Goal: Use online tool/utility: Use online tool/utility

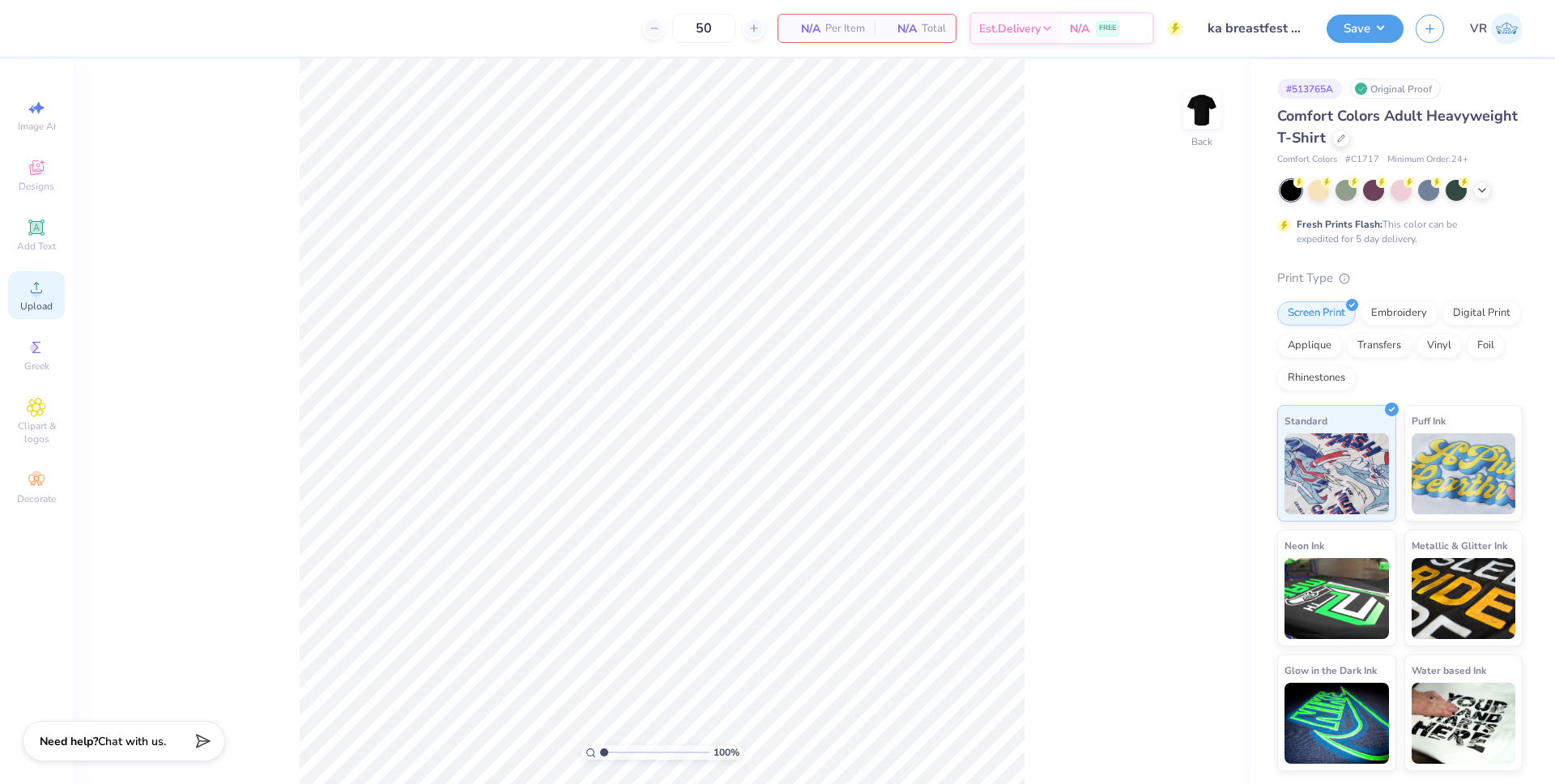
click at [40, 305] on span "Upload" at bounding box center [36, 306] width 32 height 13
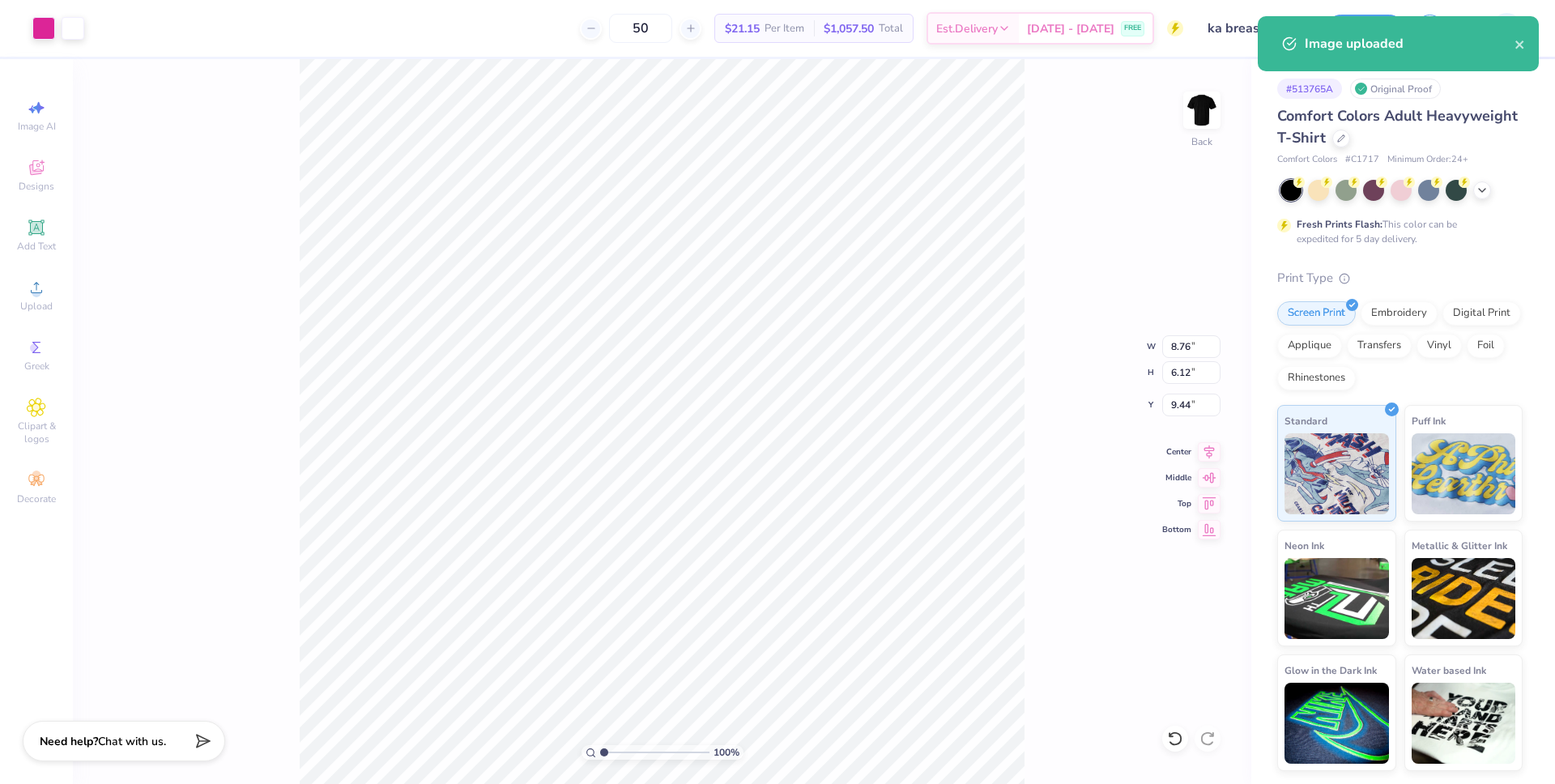
type input "2.49"
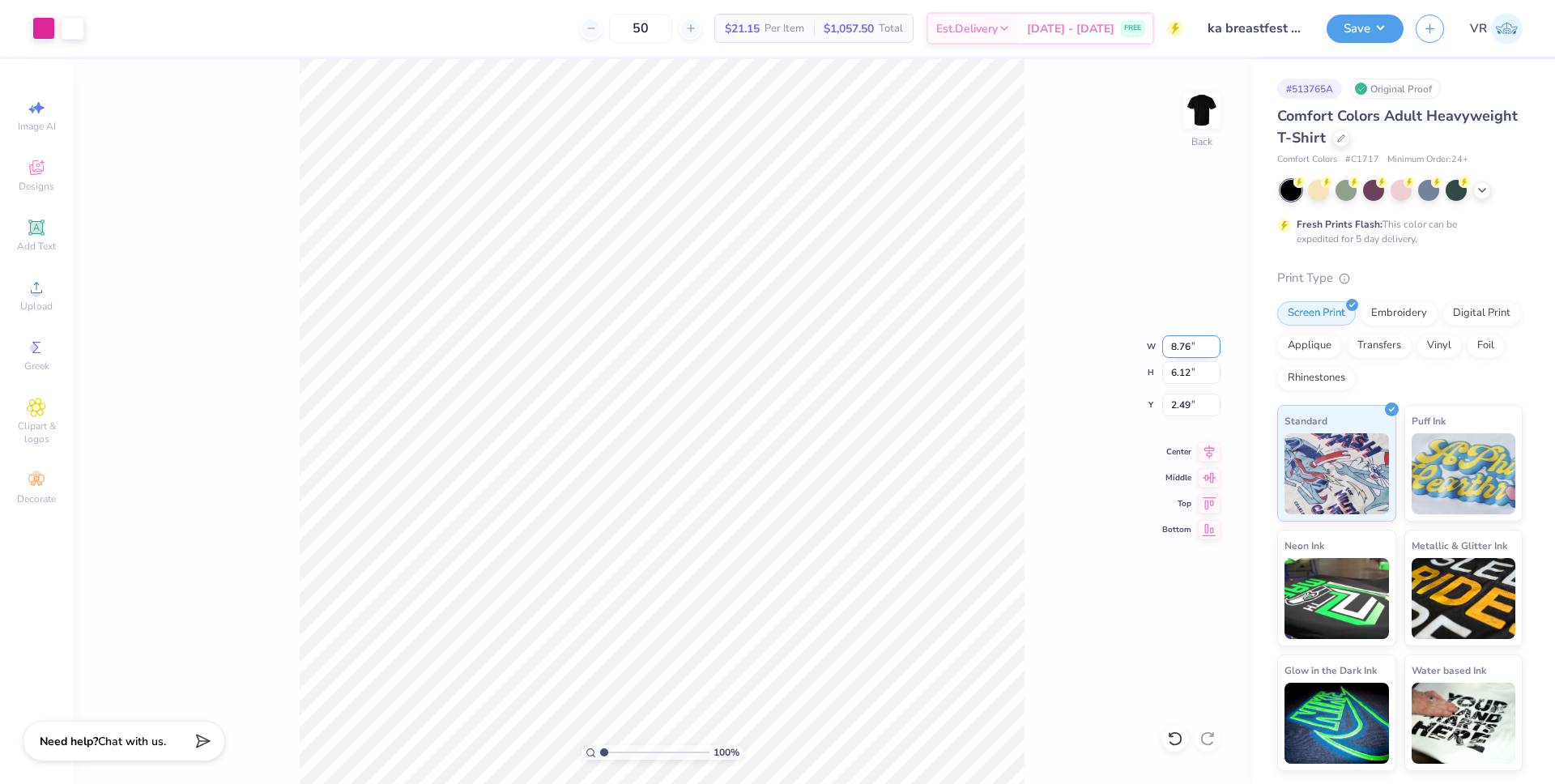
click at [1171, 345] on input "8.76" at bounding box center [1192, 346] width 58 height 23
type input "6.00"
type input "4.19"
type input "3.45"
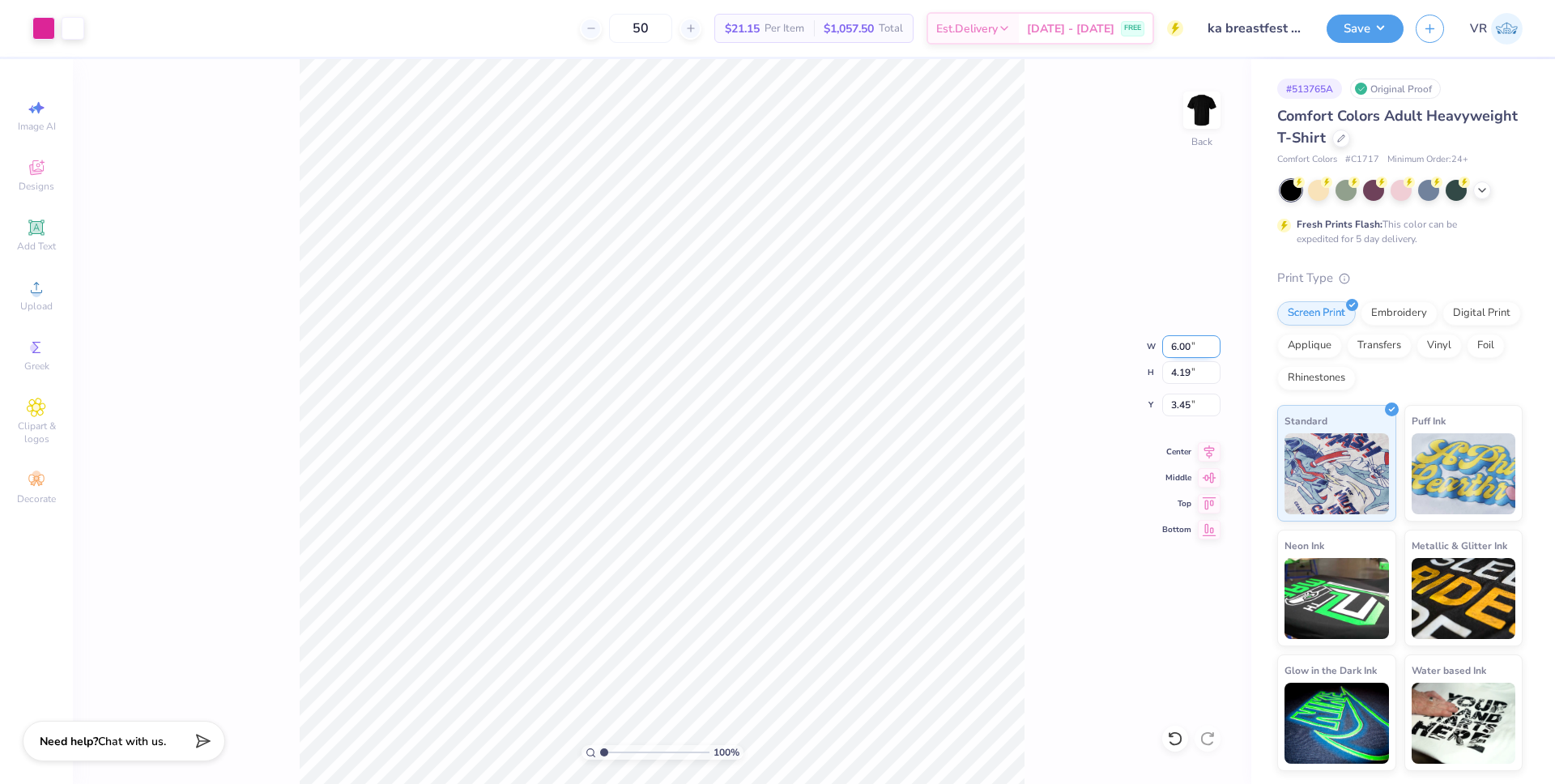
click at [1181, 344] on input "6.00" at bounding box center [1192, 346] width 58 height 23
type input "4.00"
type input "2.79"
click at [1175, 403] on input "4.15" at bounding box center [1192, 404] width 58 height 23
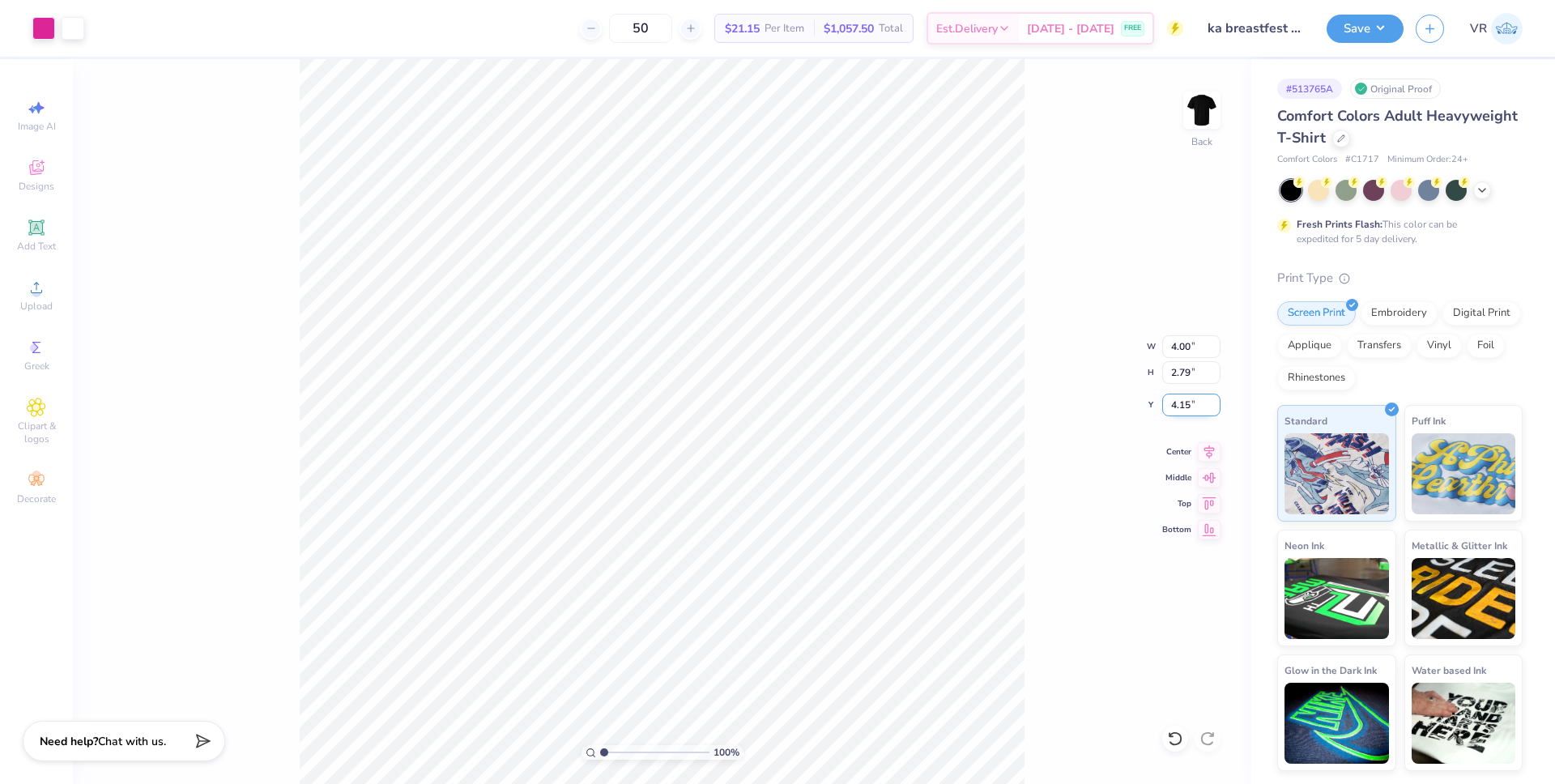
click at [1175, 403] on input "4.15" at bounding box center [1192, 404] width 58 height 23
type input "3.00"
click at [1182, 350] on input "4.00" at bounding box center [1192, 346] width 58 height 23
type input "7.00"
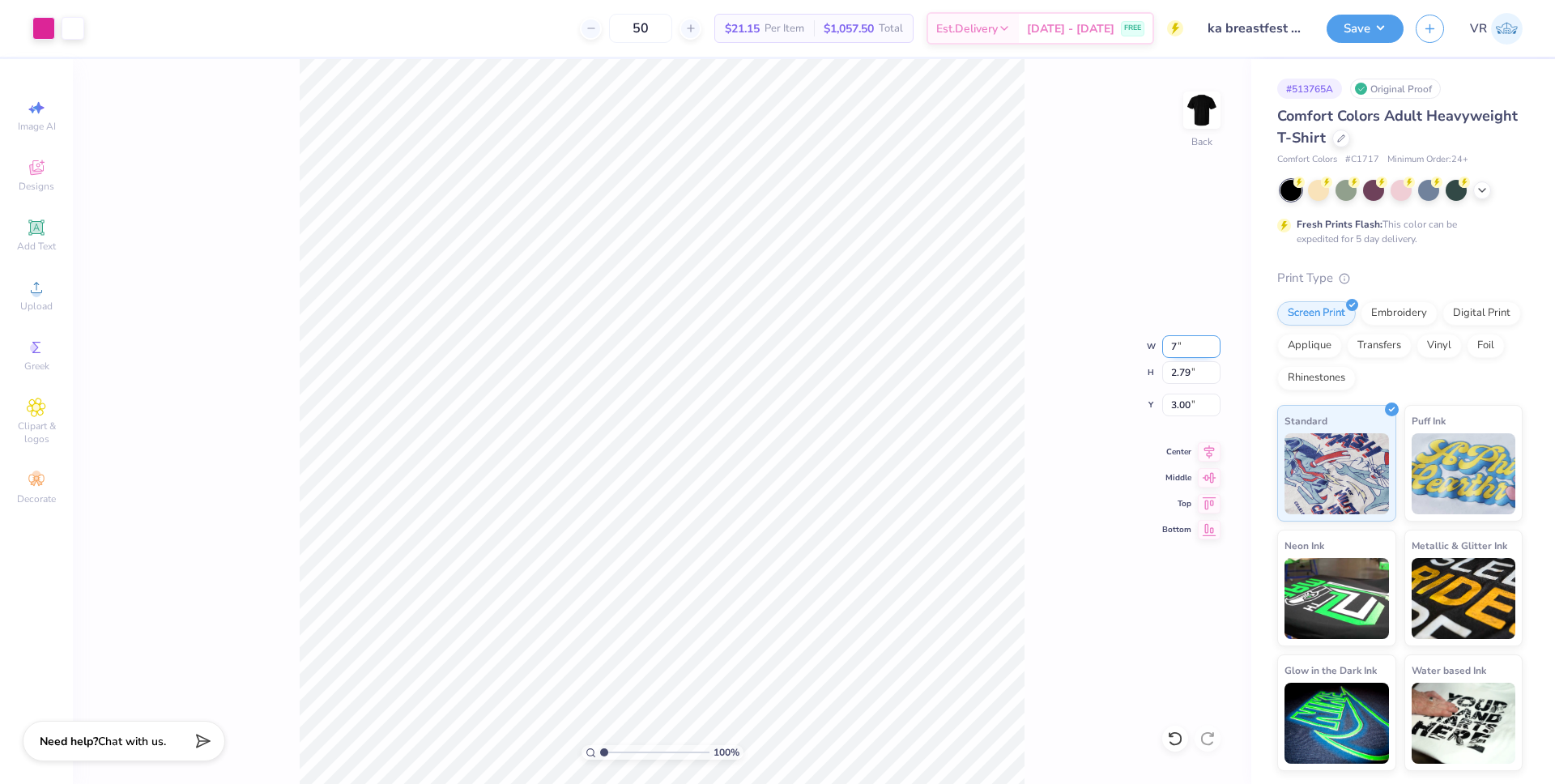
type input "4.89"
click at [1190, 409] on input "1.95" at bounding box center [1192, 404] width 58 height 23
click at [1173, 399] on input "1.95" at bounding box center [1192, 404] width 58 height 23
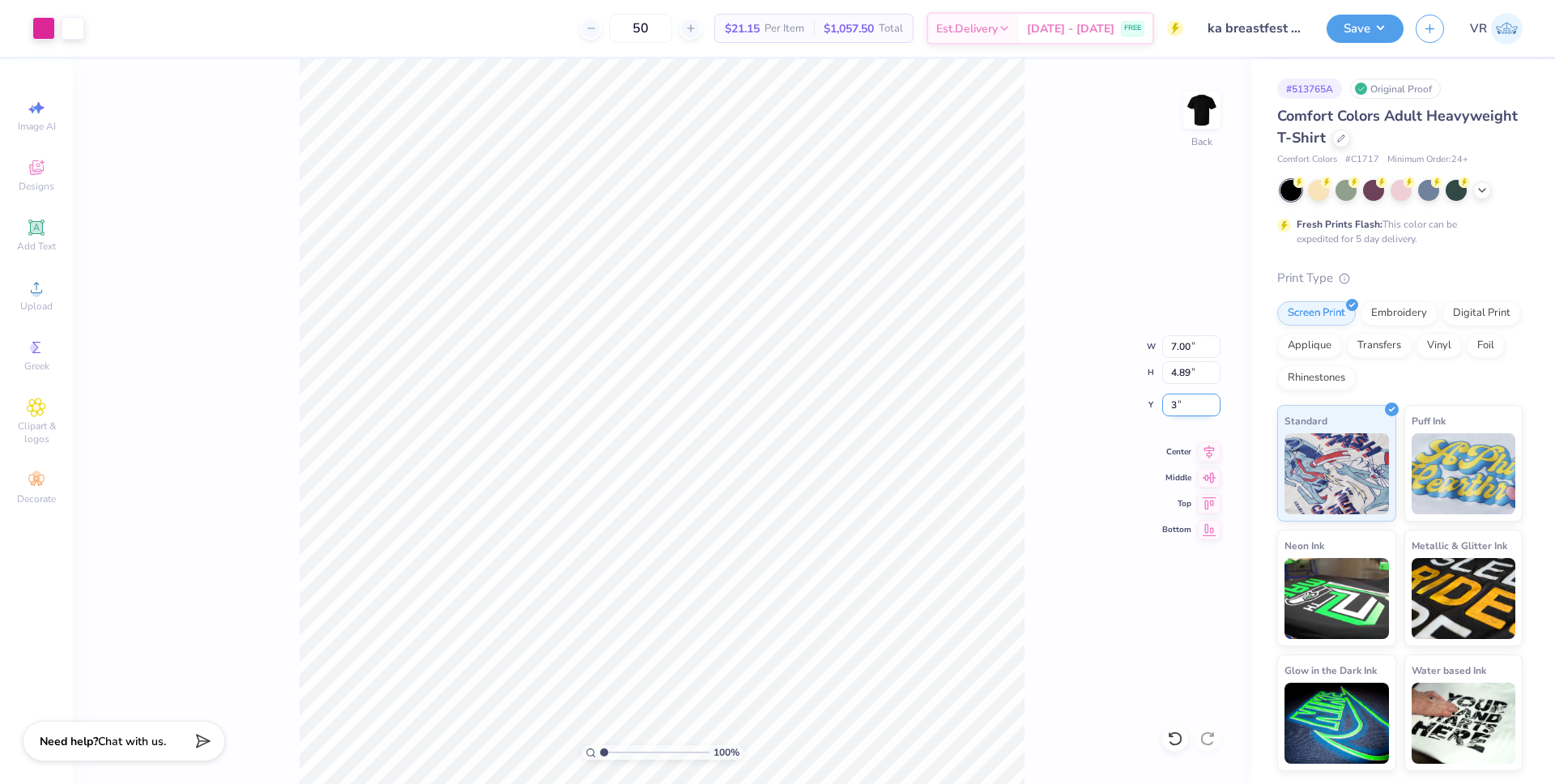
type input "3.00"
click at [1214, 450] on icon at bounding box center [1209, 449] width 23 height 19
click at [1065, 519] on div "100 % Back W 7.00 7.00 " H 4.89 4.89 " Y 3.00 3.00 " Center Middle Top Bottom" at bounding box center [662, 422] width 1179 height 725
click at [1206, 111] on img at bounding box center [1202, 110] width 65 height 65
click at [32, 300] on span "Upload" at bounding box center [36, 306] width 32 height 13
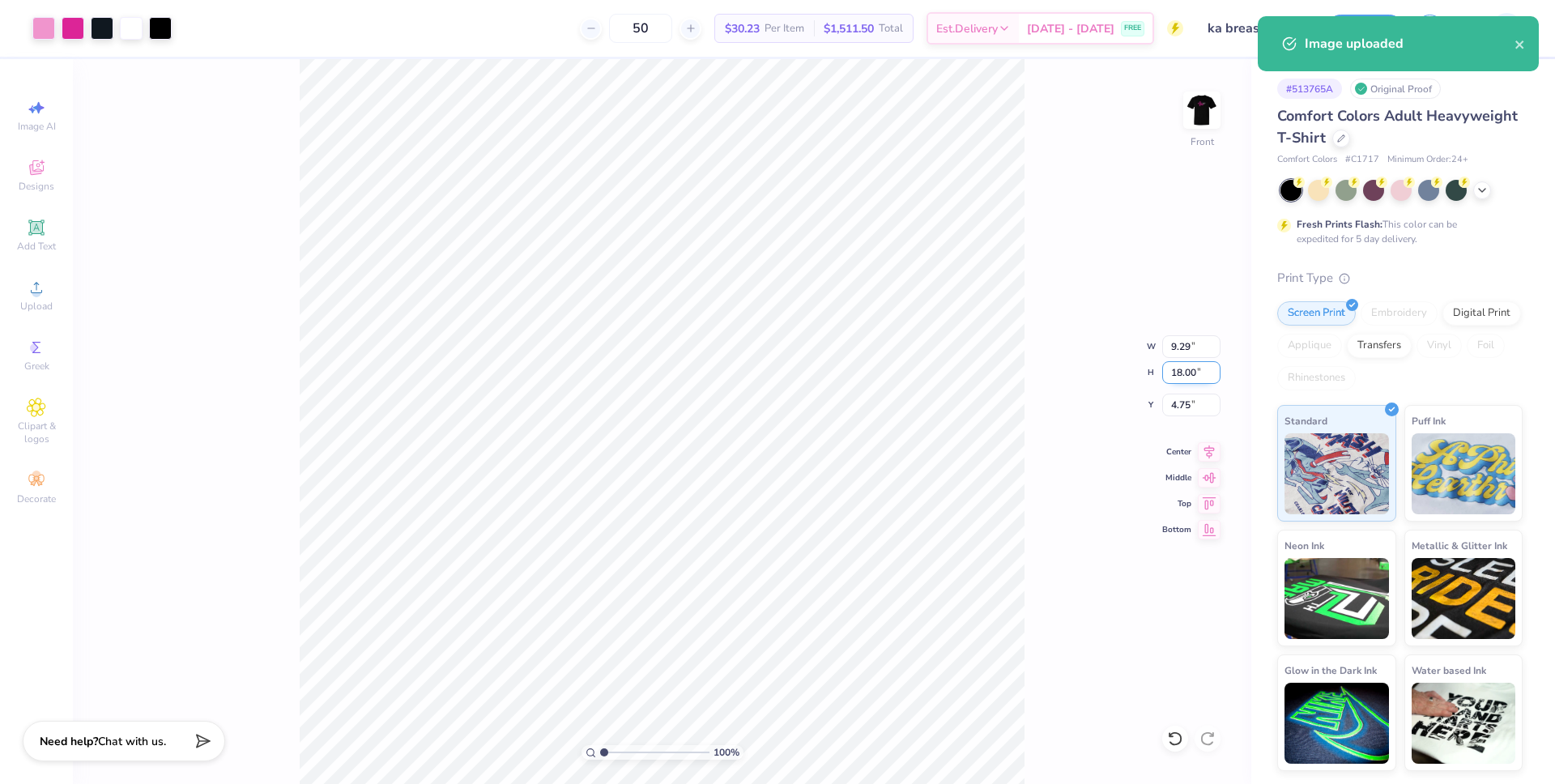
click at [1182, 374] on input "18.00" at bounding box center [1192, 372] width 58 height 23
type input "15"
type input "7.74"
type input "15.00"
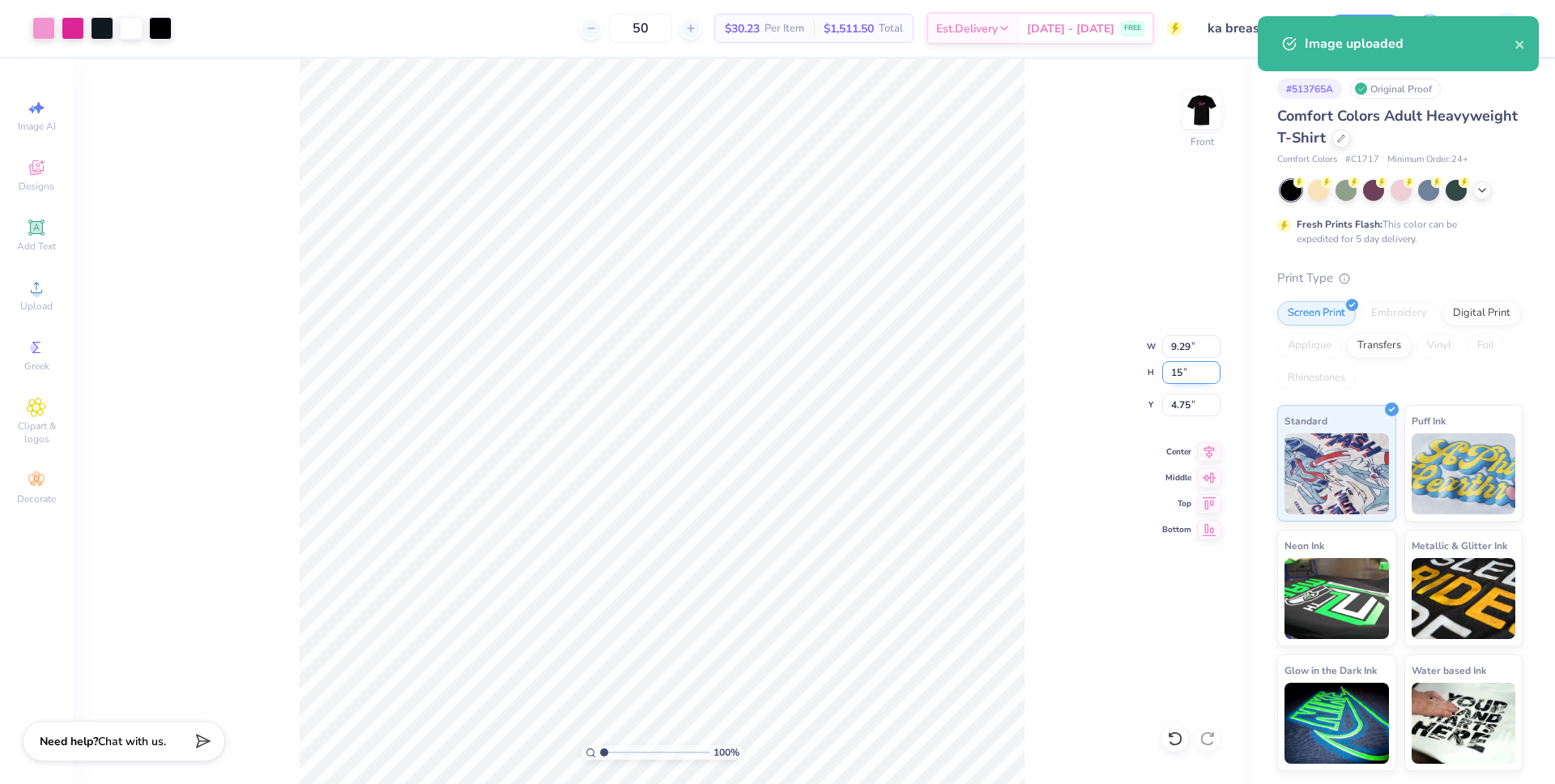
type input "6.25"
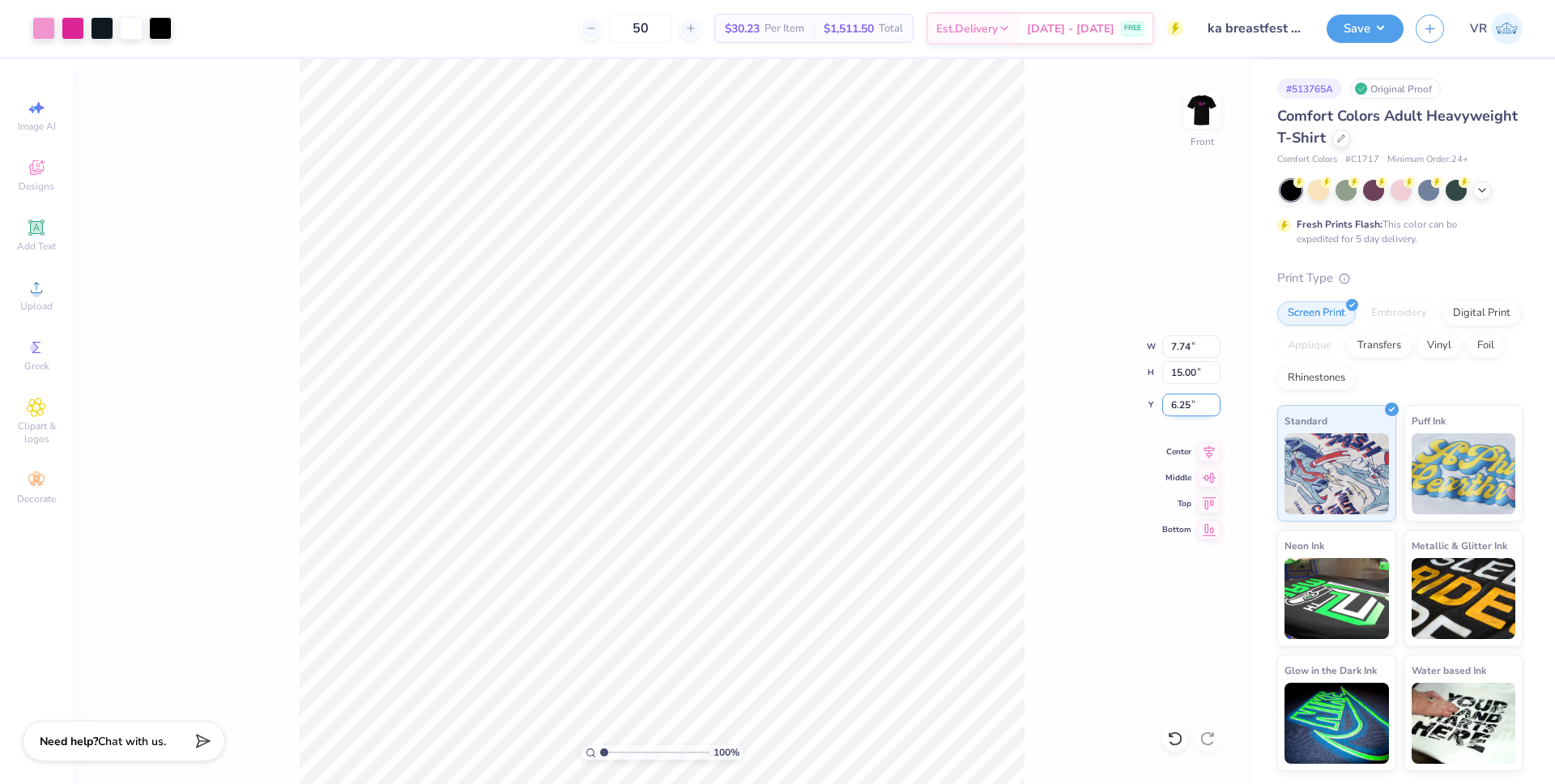
click at [1193, 412] on input "6.25" at bounding box center [1192, 404] width 58 height 23
click at [1181, 405] on input "6.25" at bounding box center [1192, 404] width 58 height 23
type input "6.25"
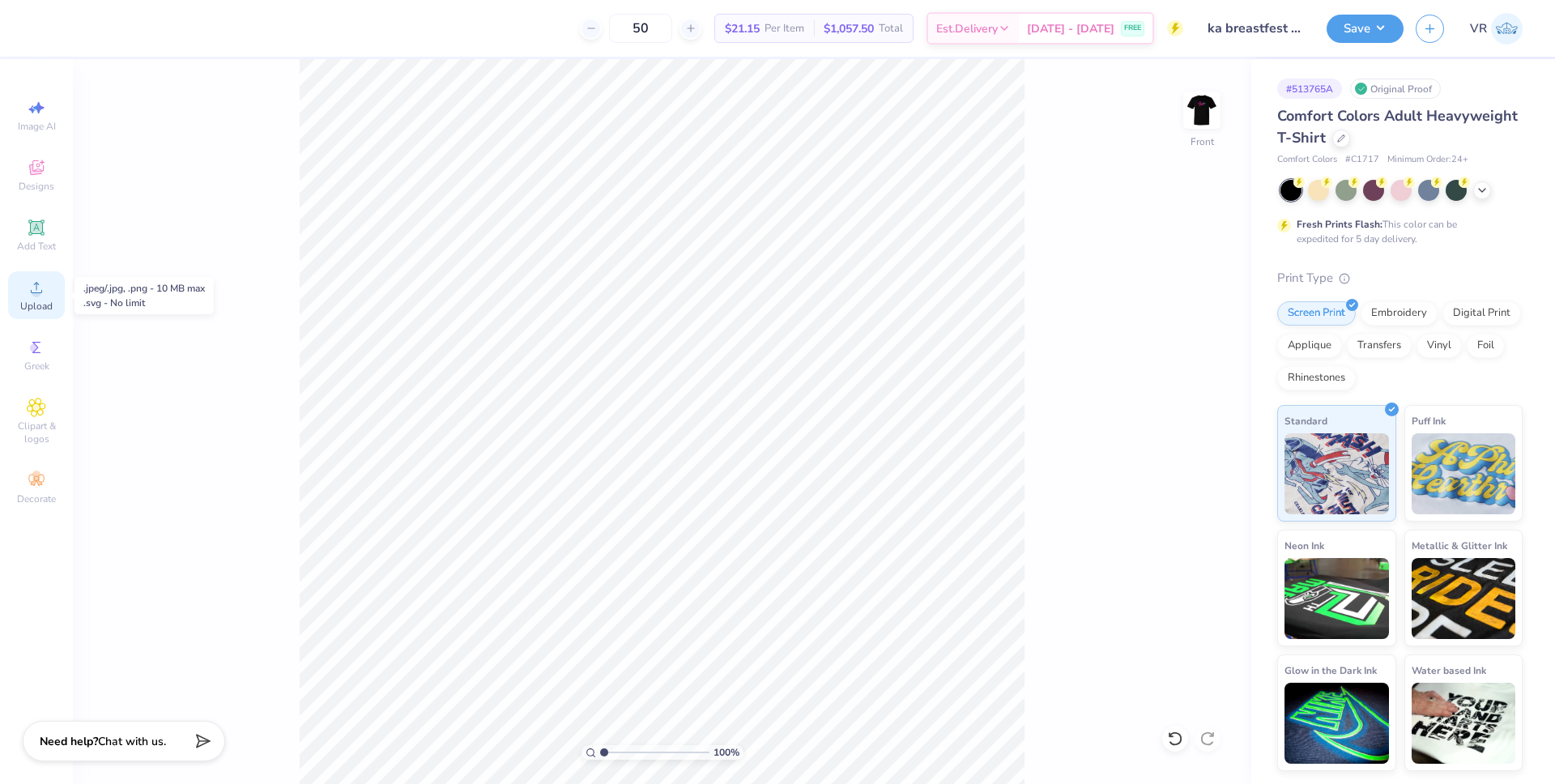
click at [16, 286] on div "Upload" at bounding box center [37, 295] width 57 height 47
click at [43, 308] on span "Upload" at bounding box center [36, 306] width 32 height 13
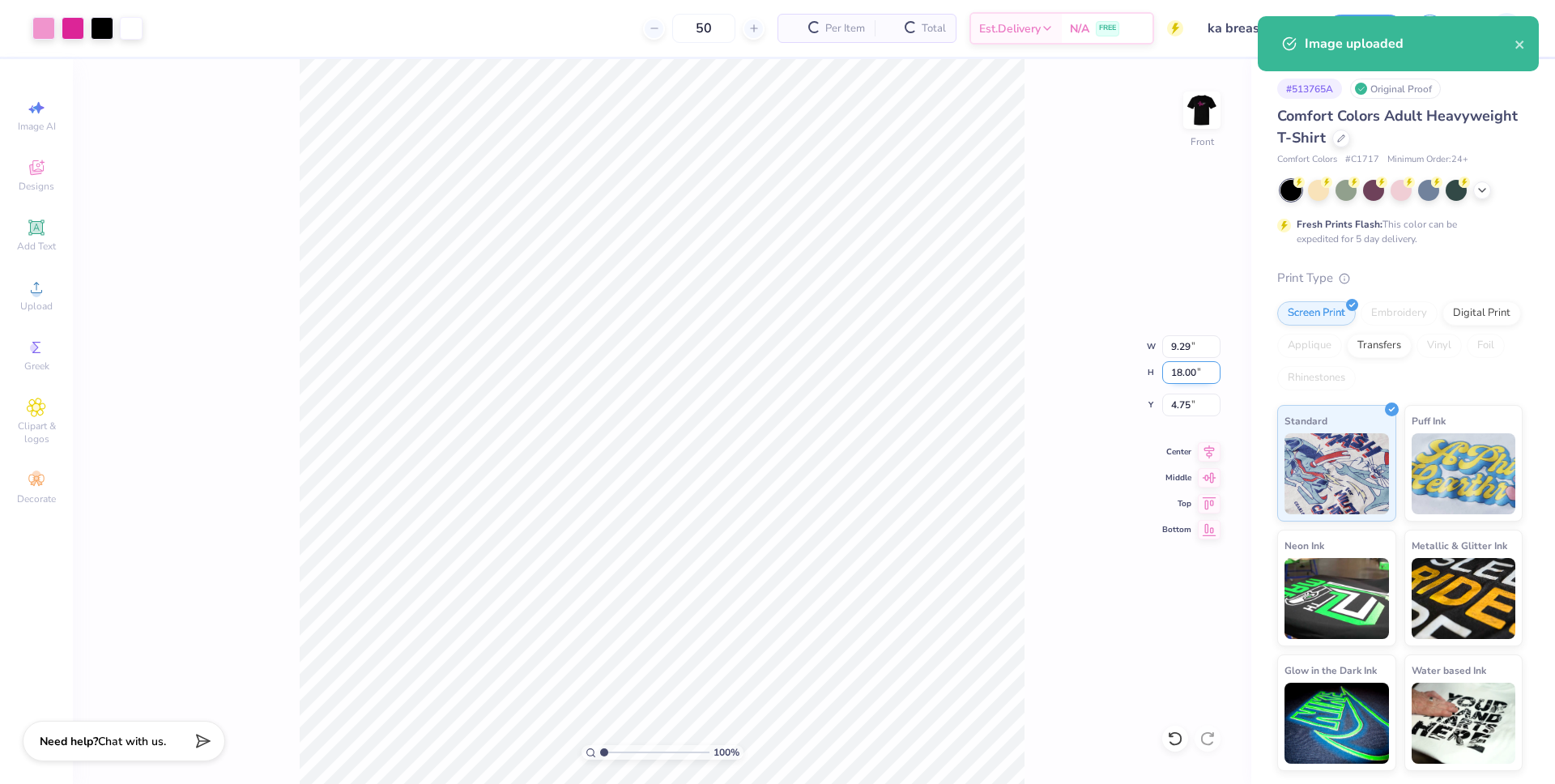
click at [1179, 377] on input "18.00" at bounding box center [1192, 372] width 58 height 23
type input "5"
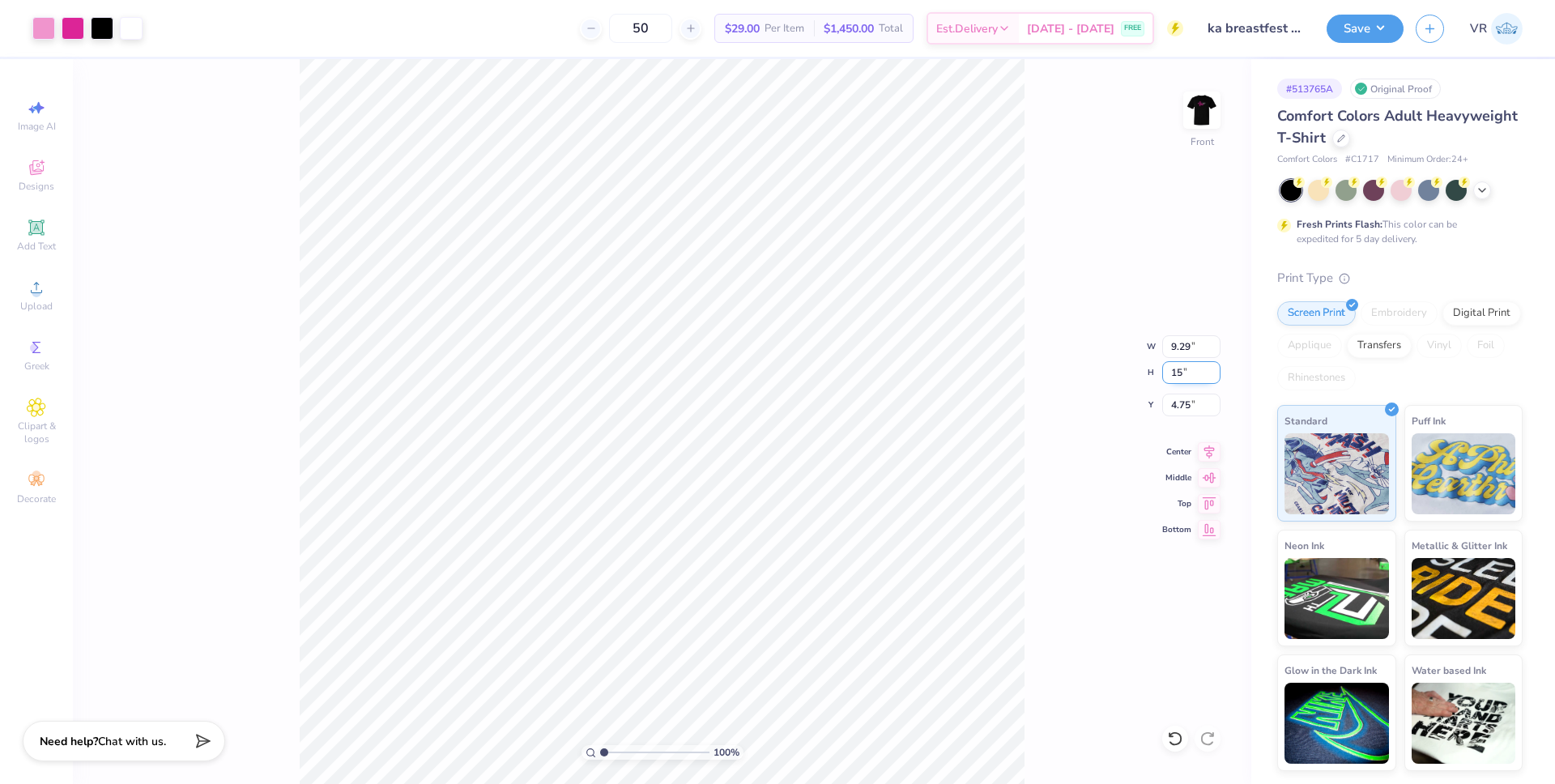
type input "15"
type input "7.74"
type input "15.00"
click at [1181, 403] on input "6.25" at bounding box center [1192, 404] width 58 height 23
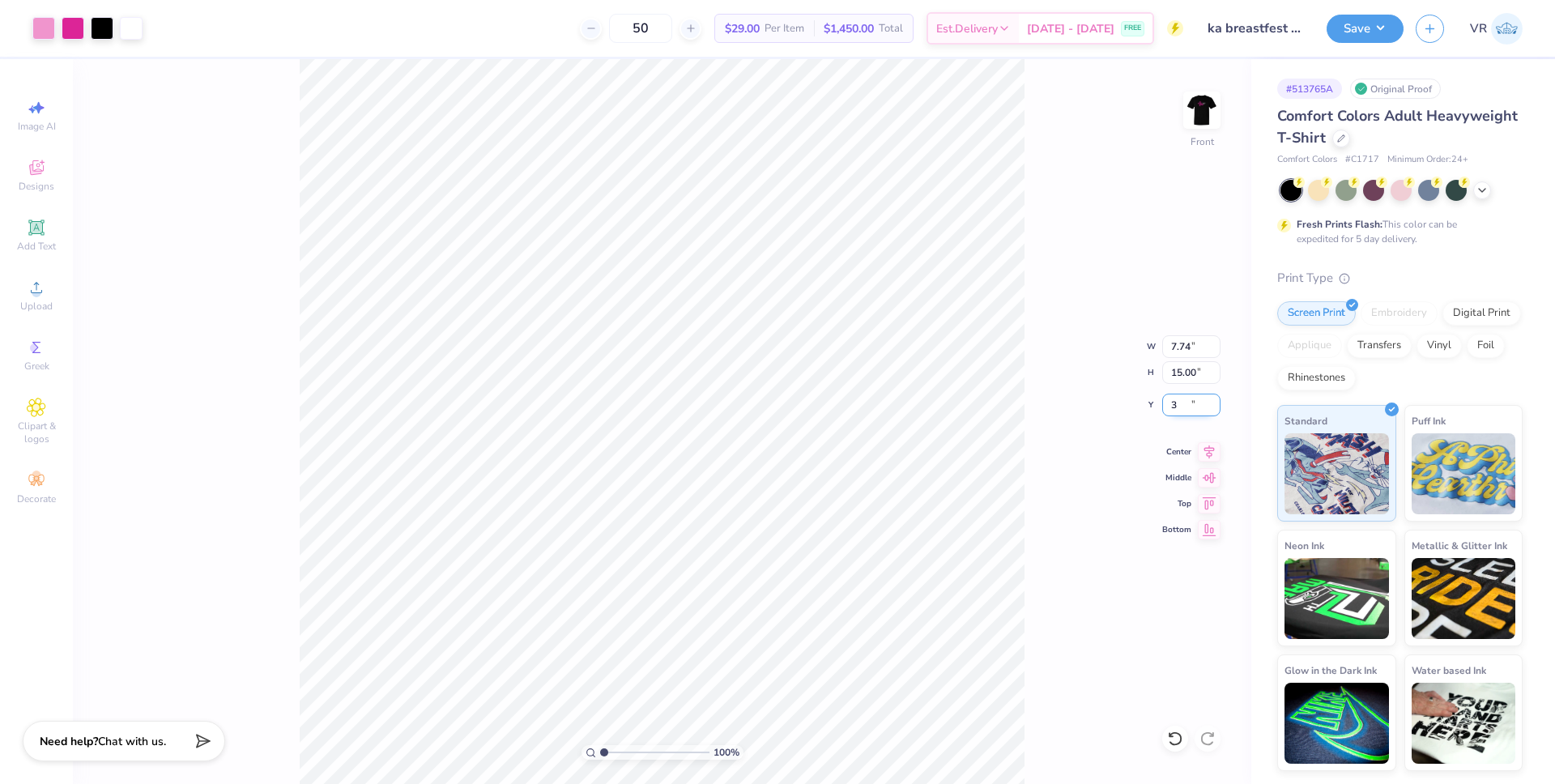
type input "3.00"
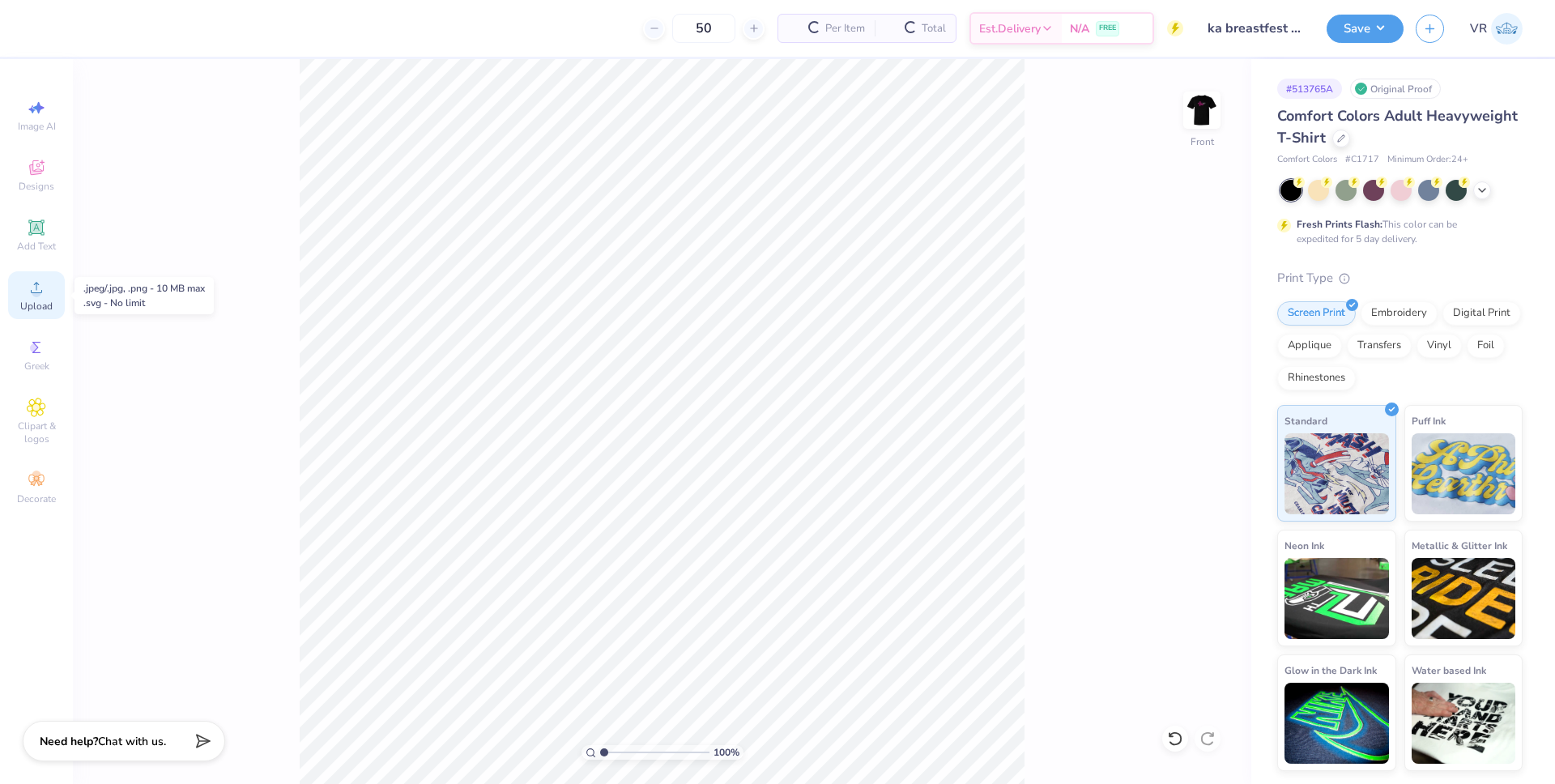
click at [42, 305] on span "Upload" at bounding box center [36, 306] width 32 height 13
click at [26, 307] on span "Upload" at bounding box center [36, 306] width 32 height 13
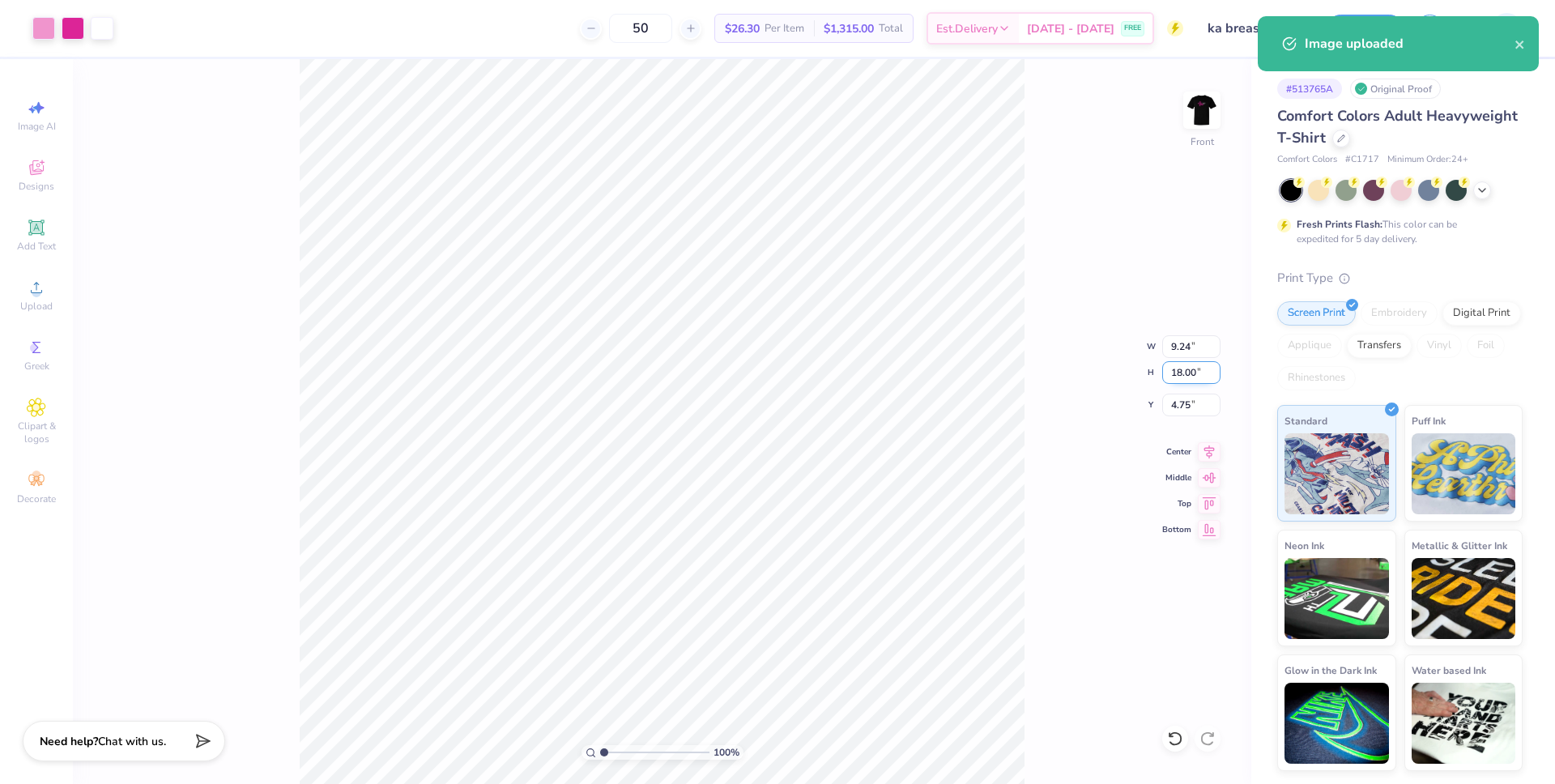
click at [1175, 376] on input "18.00" at bounding box center [1192, 372] width 58 height 23
type input "15"
type input "7.70"
type input "15.00"
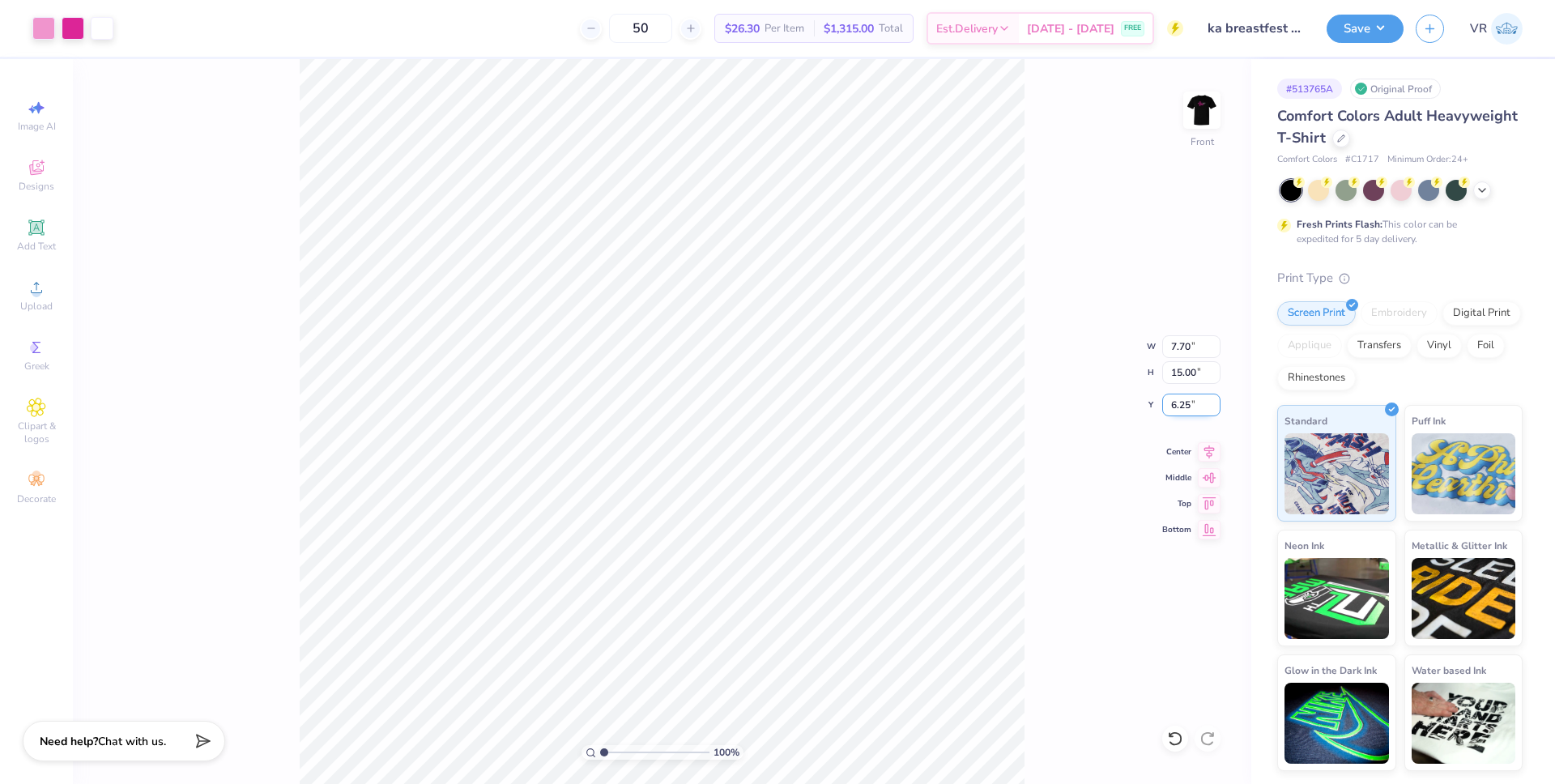
click at [1190, 410] on input "6.25" at bounding box center [1192, 404] width 58 height 23
click at [1181, 402] on input "6.25" at bounding box center [1192, 404] width 58 height 23
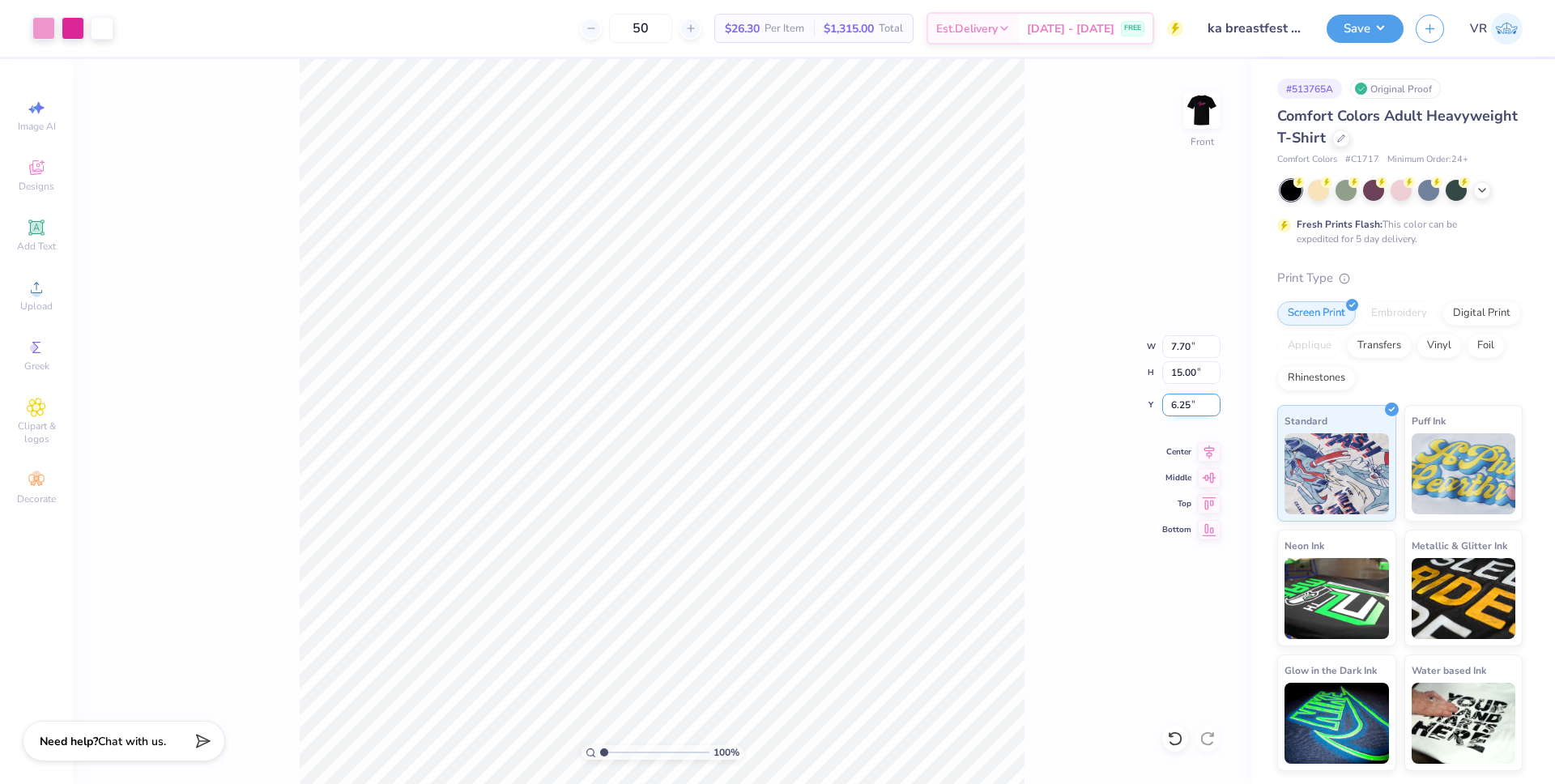
click at [1181, 402] on input "6.25" at bounding box center [1192, 404] width 58 height 23
type input "3.00"
click at [1025, 609] on div "100 % Front W 7.70 7.70 " H 15.00 15.00 " Y 3.00 3.00 " Center Middle Top Bottom" at bounding box center [662, 422] width 1179 height 725
click at [1202, 119] on img at bounding box center [1202, 110] width 65 height 65
click at [1203, 106] on img at bounding box center [1202, 110] width 65 height 65
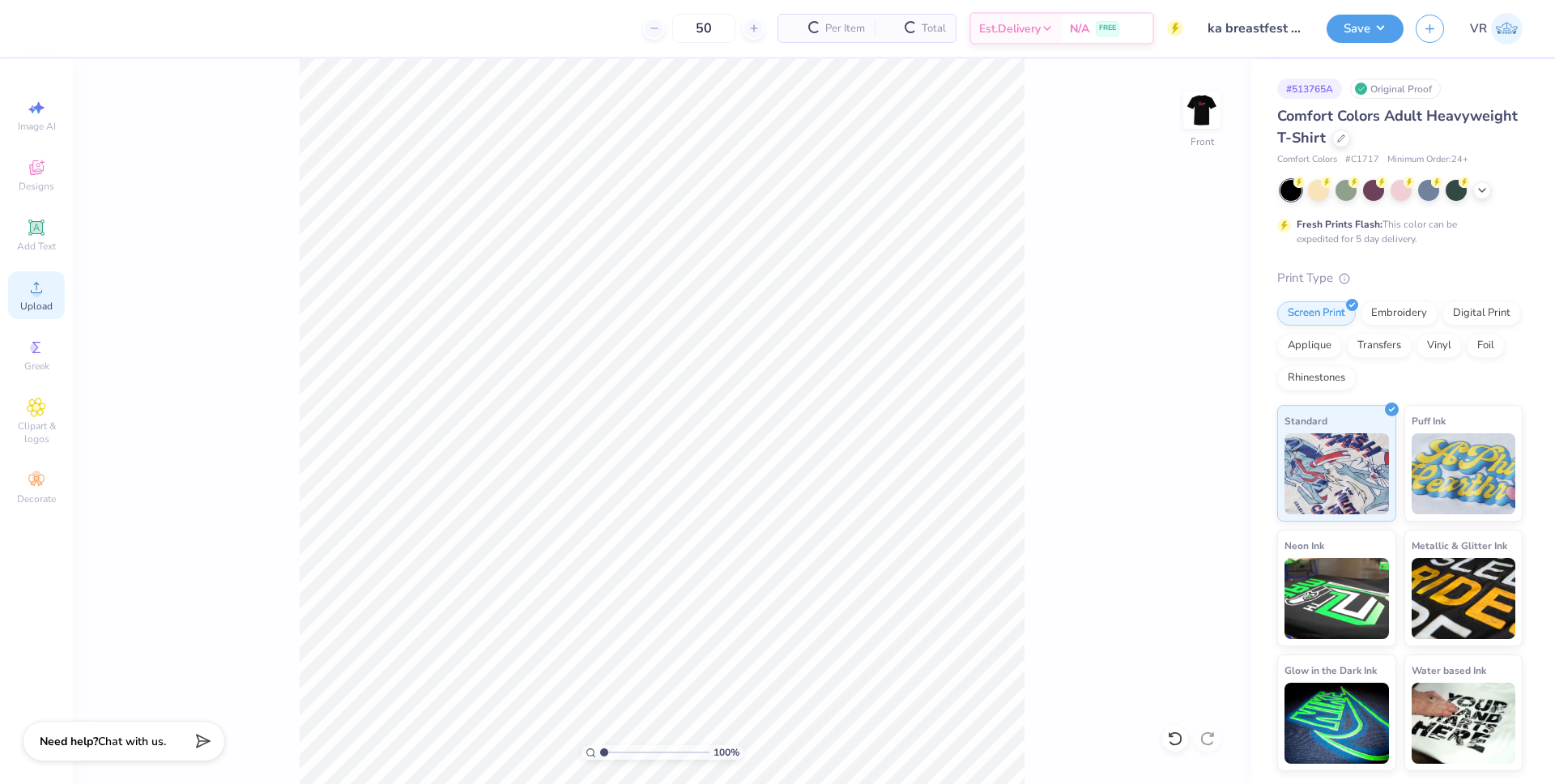
click at [42, 298] on div "Upload" at bounding box center [37, 295] width 57 height 47
click at [40, 293] on circle at bounding box center [37, 293] width 9 height 9
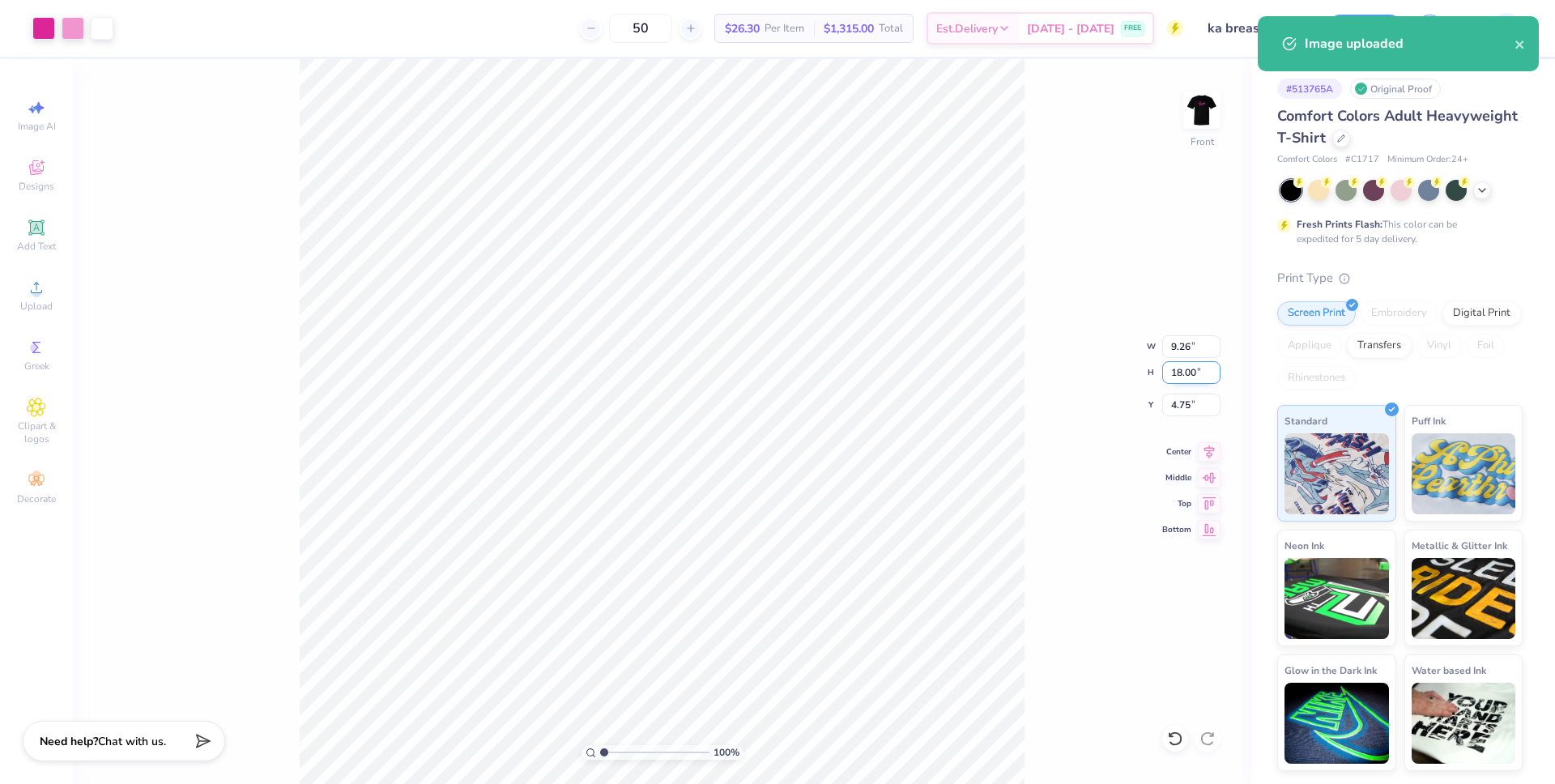
click at [1180, 376] on input "18.00" at bounding box center [1192, 372] width 58 height 23
type input "15"
type input "7.72"
type input "15.00"
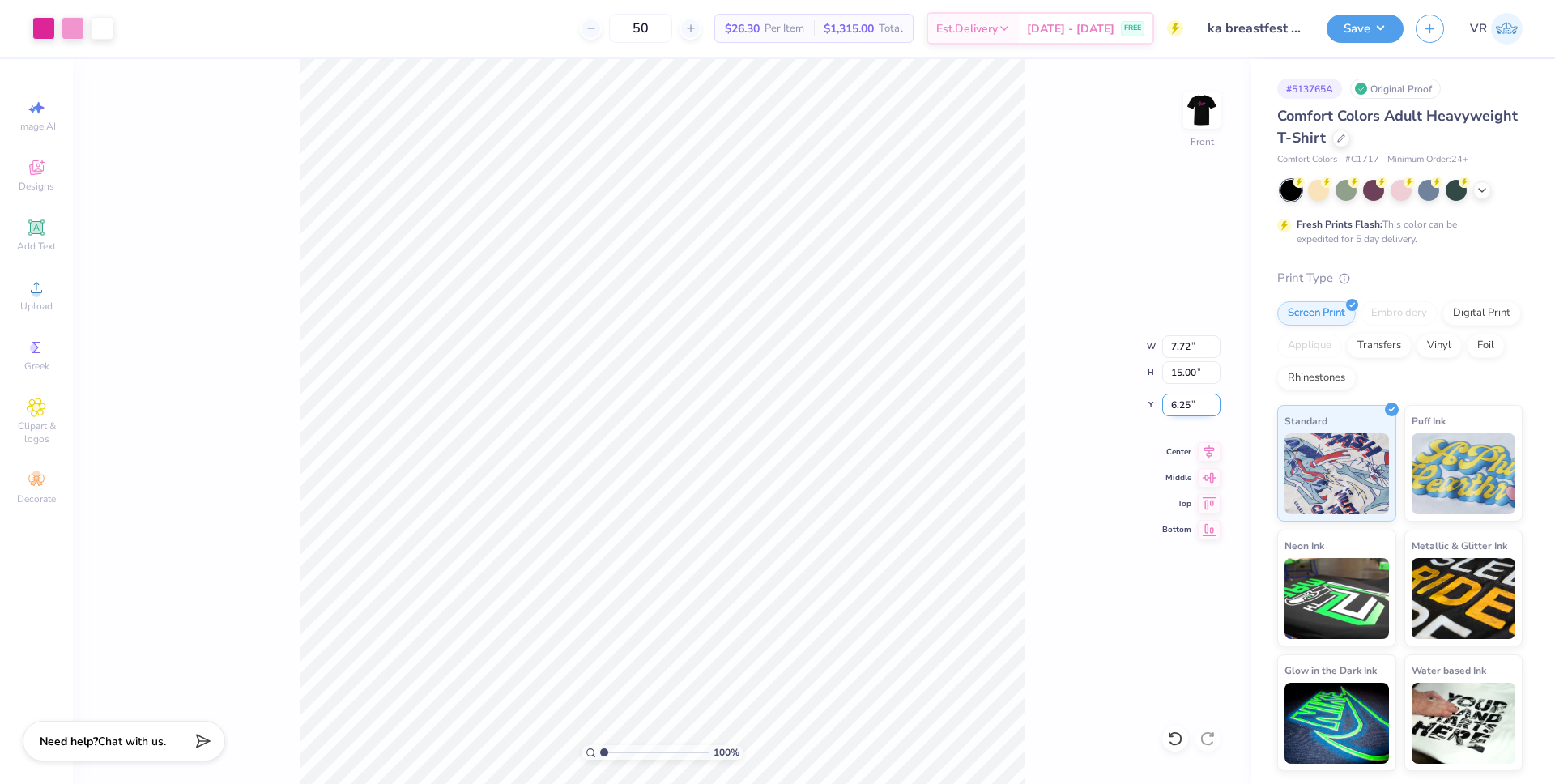
click at [1181, 405] on input "6.25" at bounding box center [1192, 404] width 58 height 23
type input "4"
type input "3.00"
drag, startPoint x: 609, startPoint y: 754, endPoint x: 624, endPoint y: 754, distance: 15.0
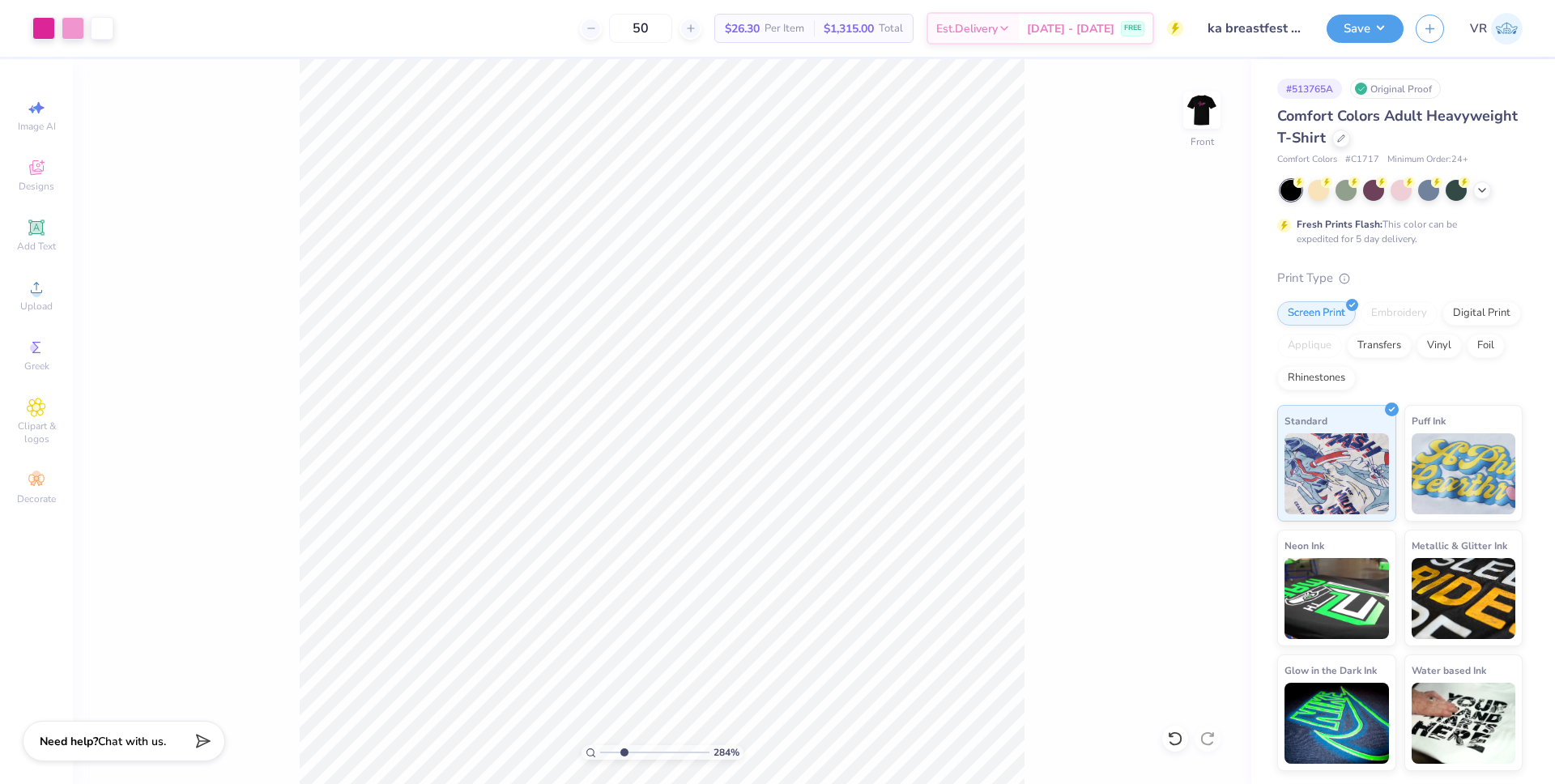
click at [624, 754] on input "range" at bounding box center [655, 752] width 110 height 15
click at [45, 290] on icon at bounding box center [36, 287] width 19 height 19
click at [37, 287] on icon at bounding box center [36, 287] width 19 height 19
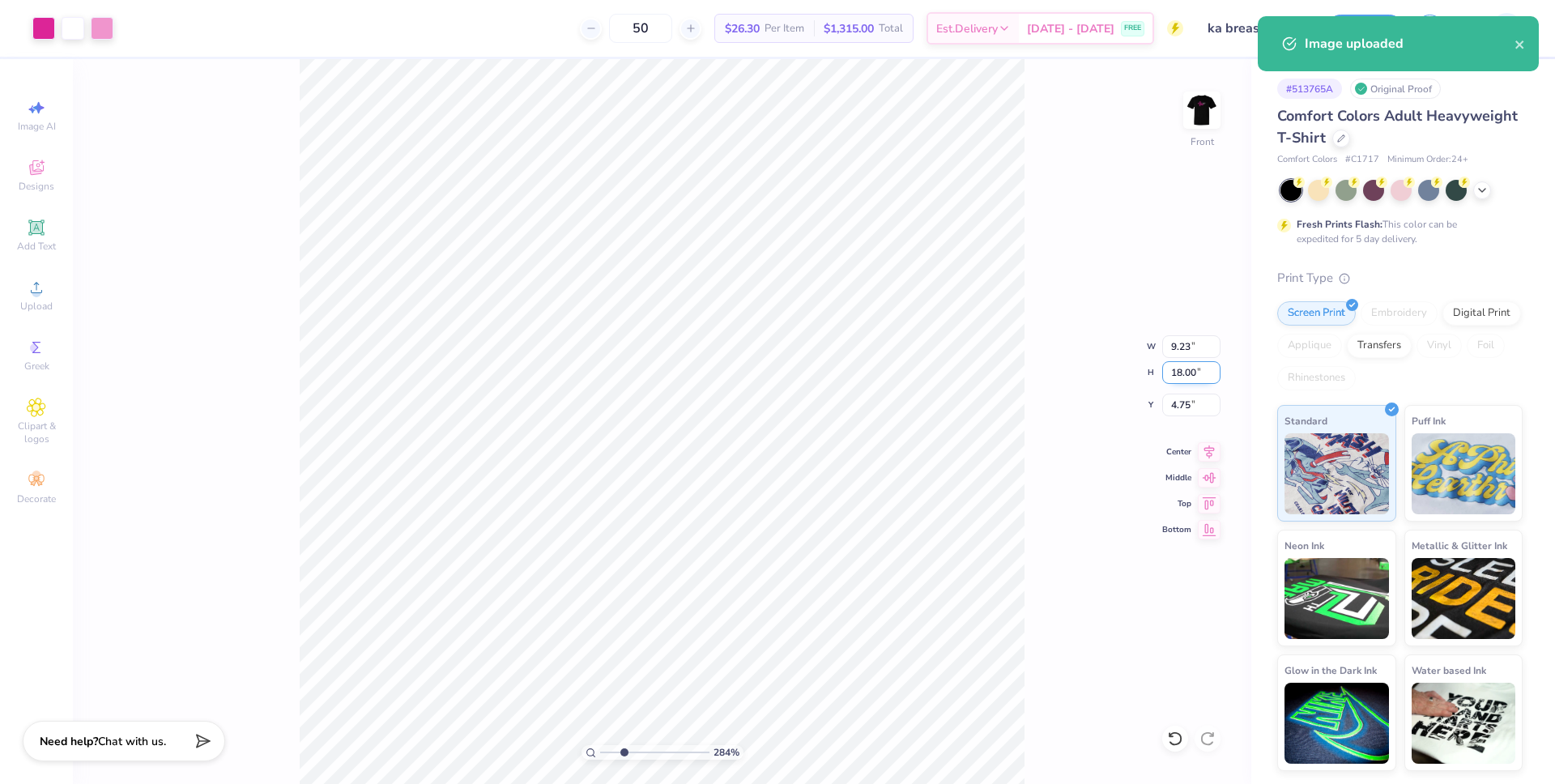
click at [1181, 369] on input "18.00" at bounding box center [1192, 372] width 58 height 23
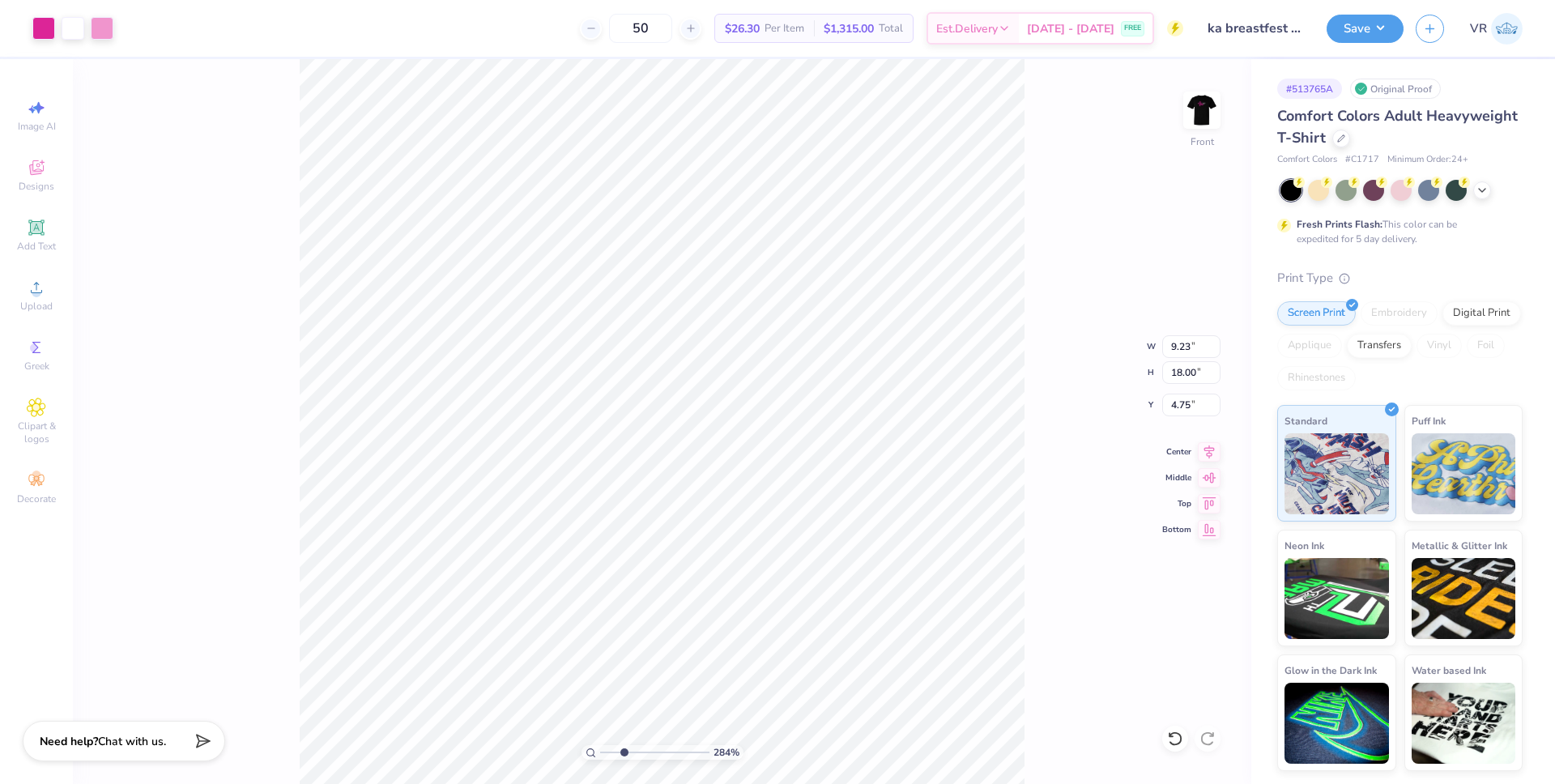
click at [1135, 570] on div "284 % Front W 9.23 9.23 " H 18.00 18.00 " Y 4.75 4.75 " Center Middle Top Bottom" at bounding box center [662, 422] width 1179 height 725
drag, startPoint x: 622, startPoint y: 756, endPoint x: 573, endPoint y: 748, distance: 49.6
type input "1"
click at [600, 748] on input "range" at bounding box center [655, 752] width 110 height 15
type input "5.32"
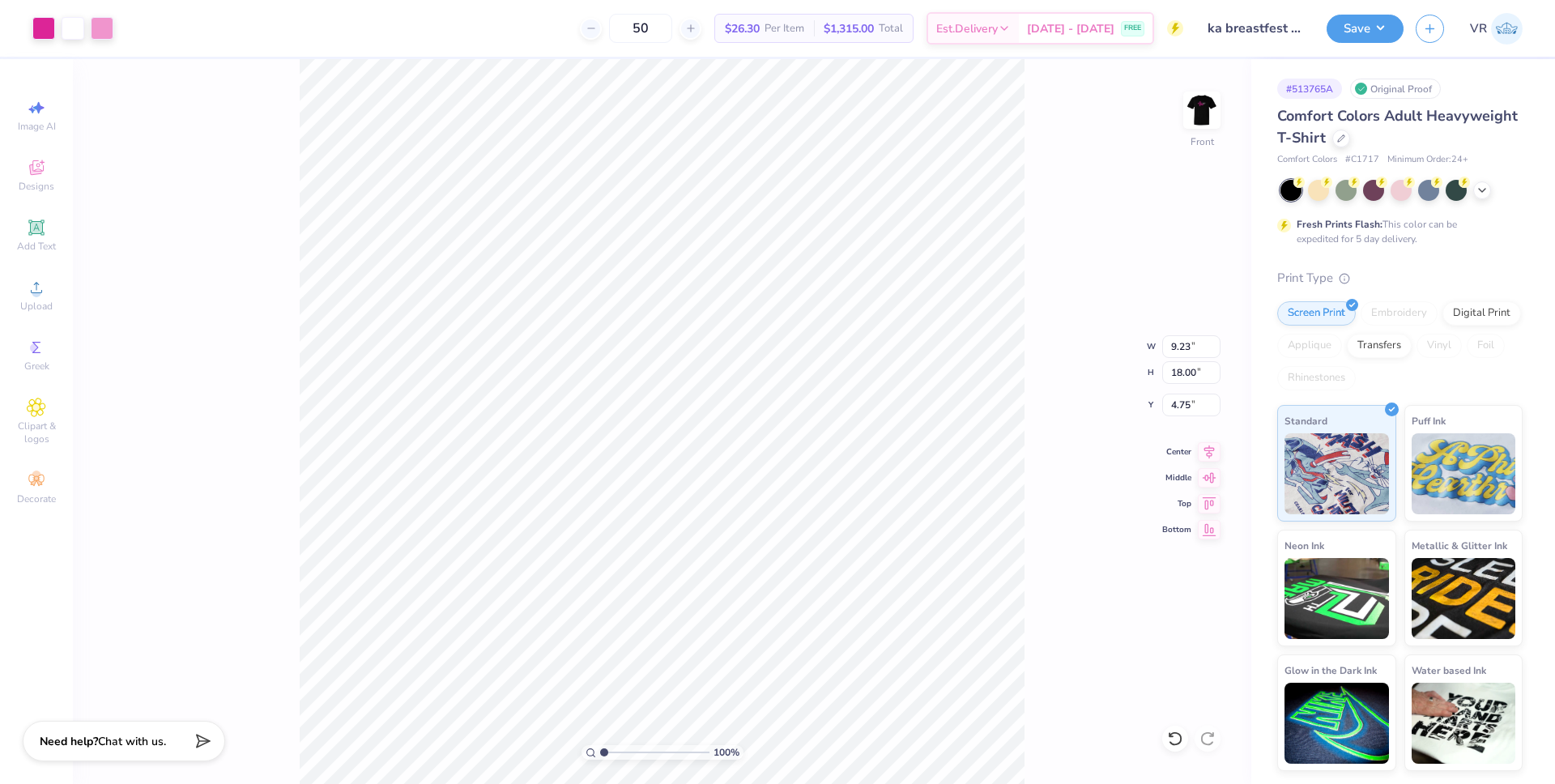
type input "10.38"
type input "12.36"
type input "7.72"
type input "15.00"
type input "3.00"
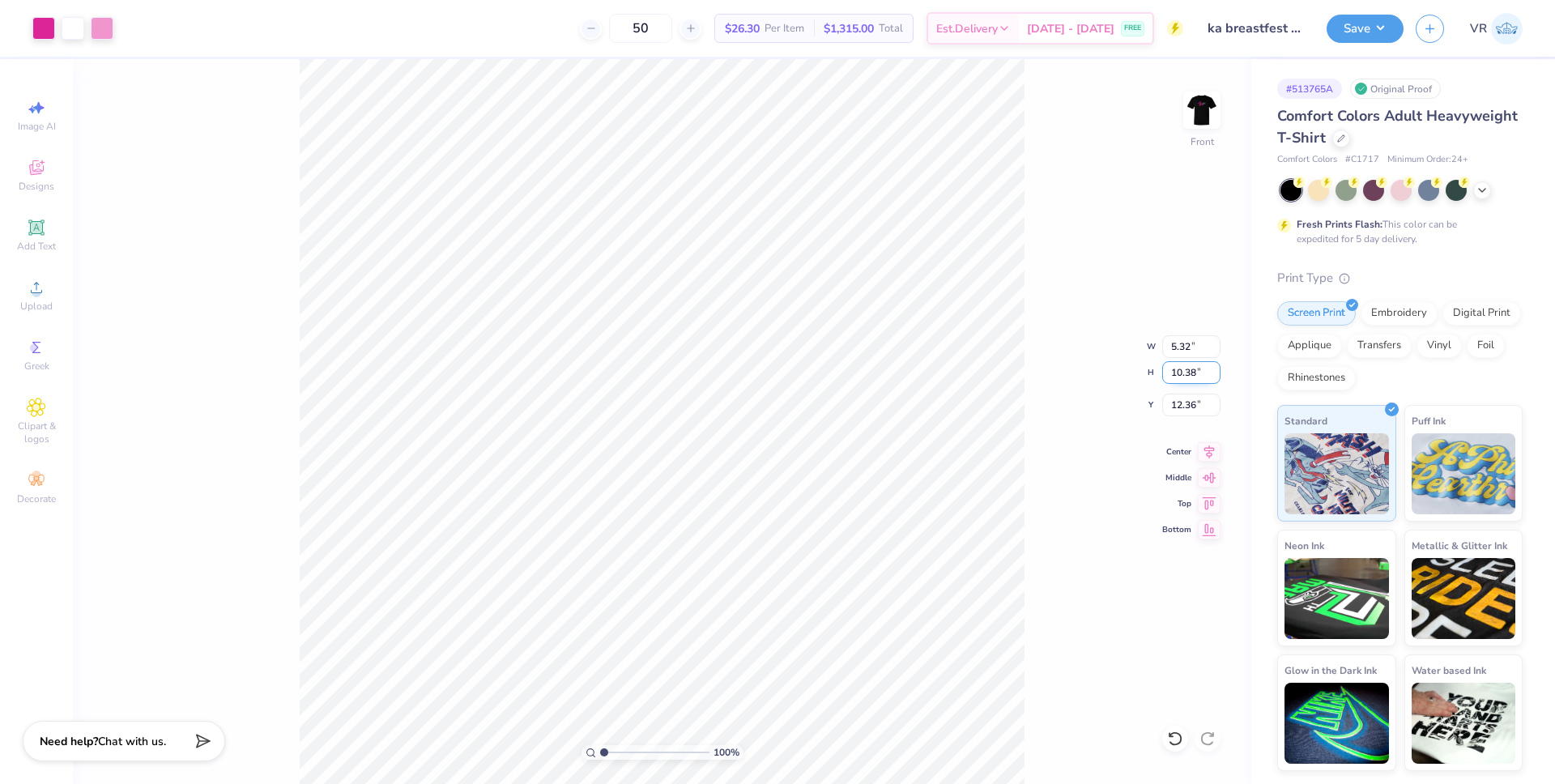
click at [1182, 376] on input "10.38" at bounding box center [1192, 372] width 58 height 23
type input "15"
type input "7.69"
type input "15.00"
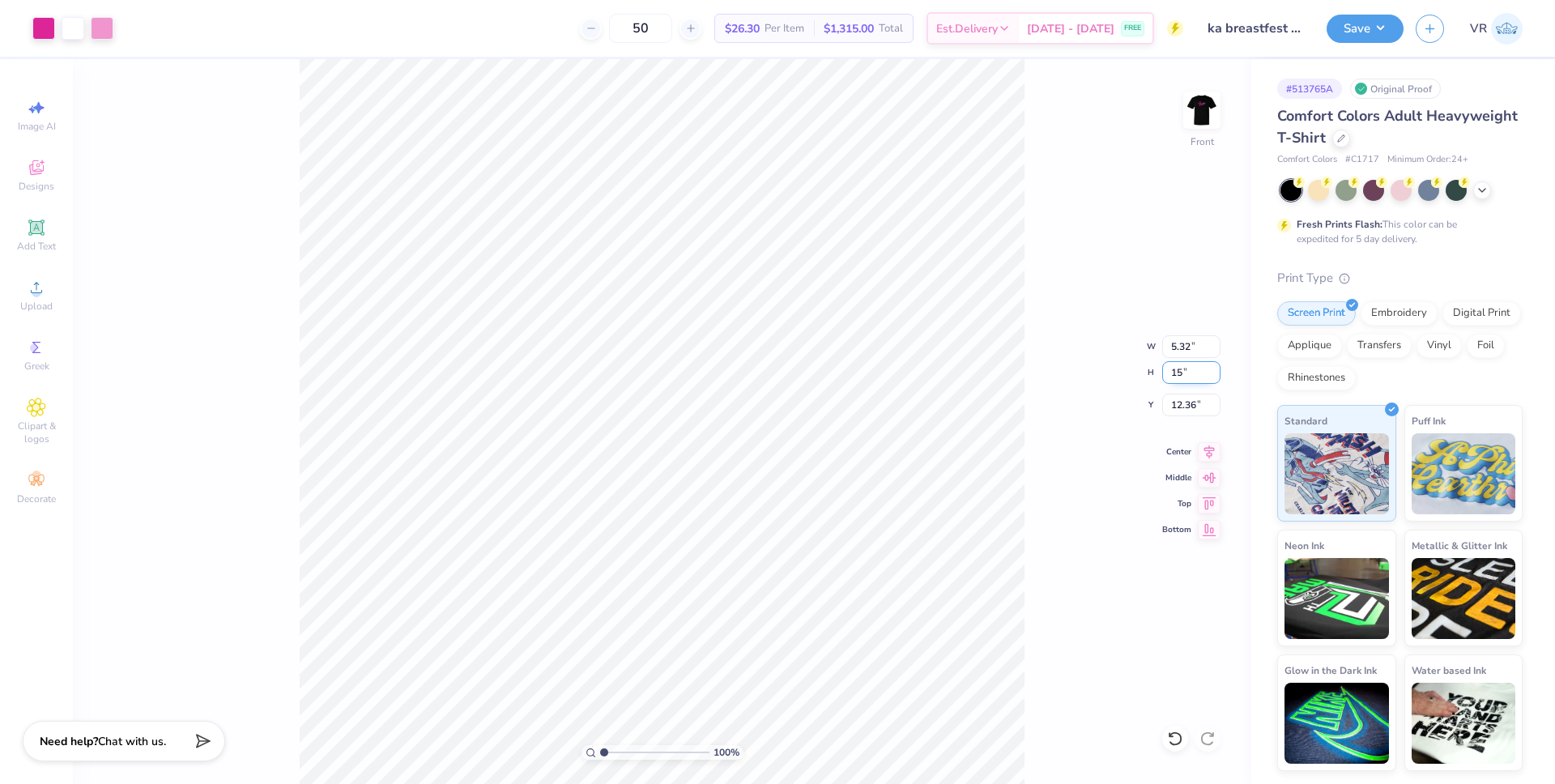
type input "10.06"
click at [1207, 454] on icon at bounding box center [1210, 449] width 11 height 14
click at [1210, 486] on div "100 % Front W 7.69 7.69 " H 15.00 15.00 " Y 10.06 10.06 " Center Middle Top Bot…" at bounding box center [662, 422] width 1179 height 725
click at [1180, 404] on input "10.06" at bounding box center [1192, 404] width 58 height 23
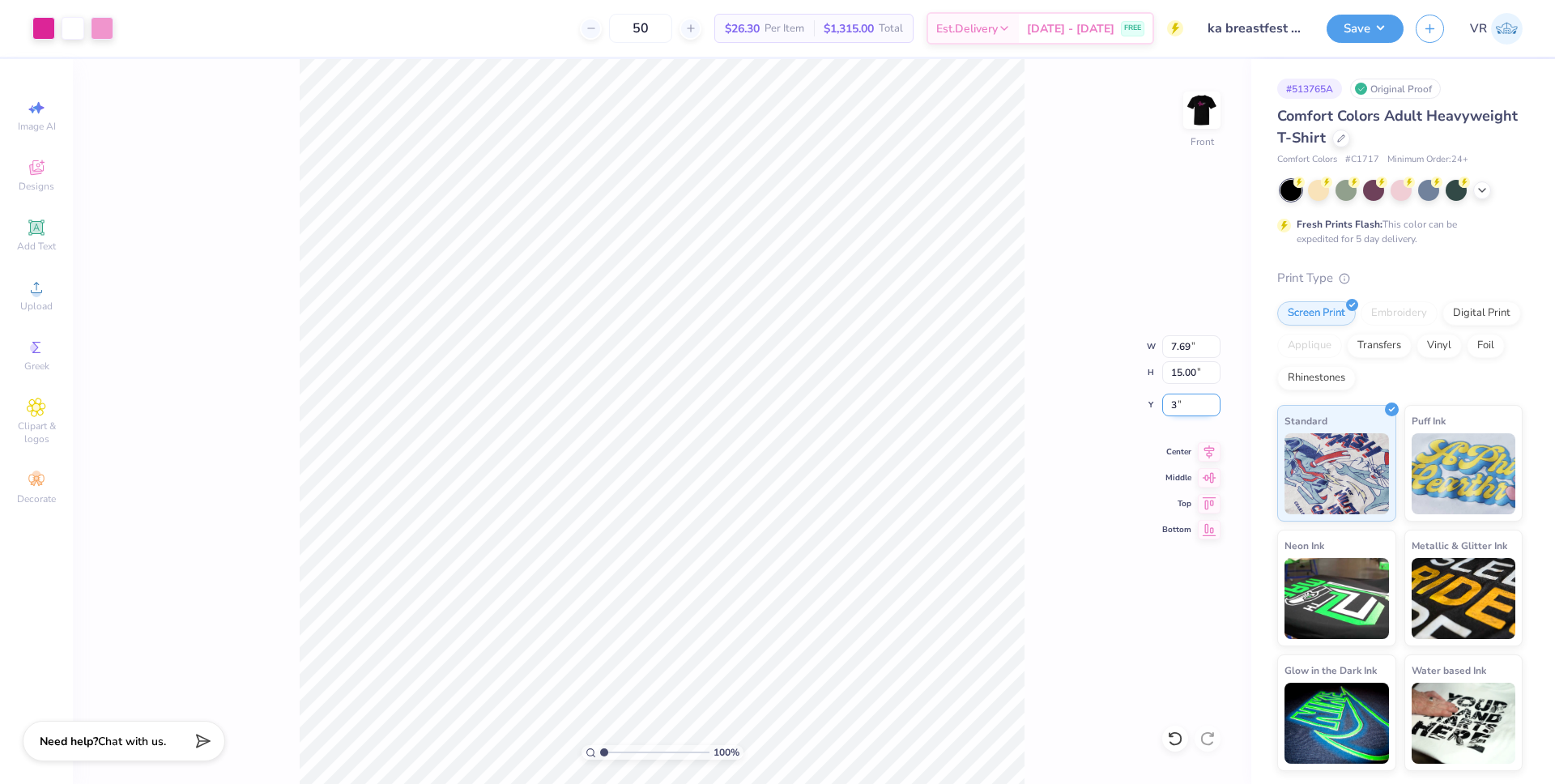
type input "3.00"
drag, startPoint x: 604, startPoint y: 751, endPoint x: 622, endPoint y: 754, distance: 18.2
click at [622, 754] on input "range" at bounding box center [655, 752] width 110 height 15
drag, startPoint x: 625, startPoint y: 752, endPoint x: 615, endPoint y: 749, distance: 10.4
type input "1.99"
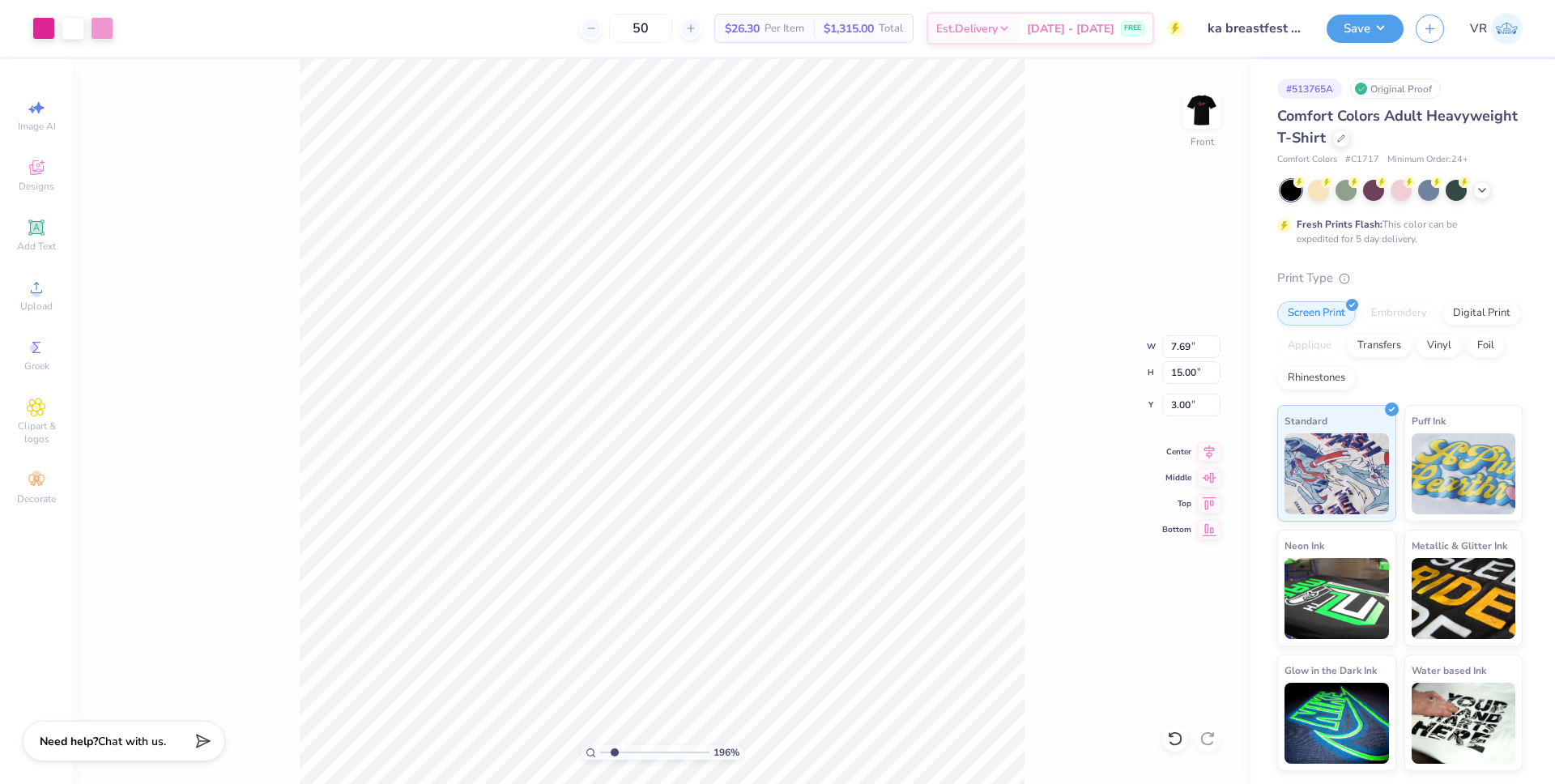
click at [614, 754] on input "range" at bounding box center [655, 752] width 110 height 15
